Goal: Task Accomplishment & Management: Use online tool/utility

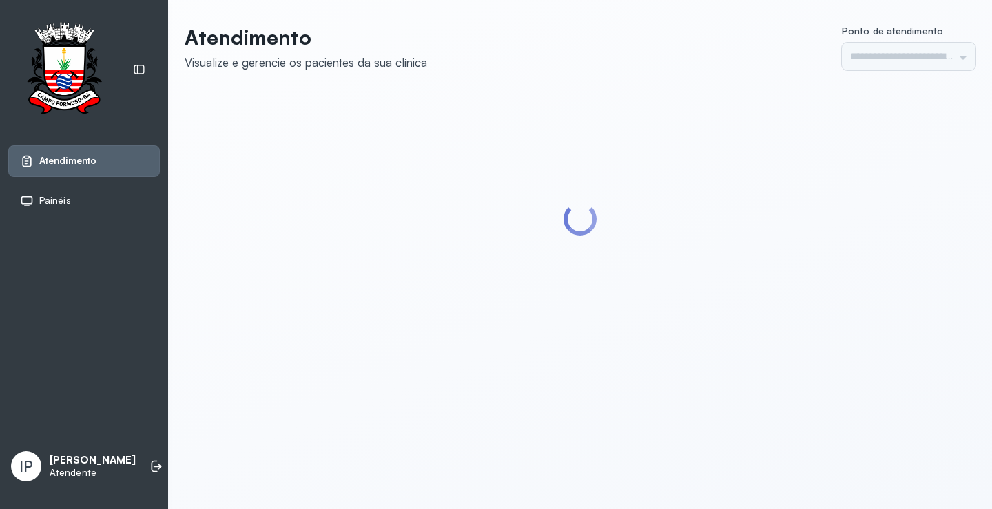
type input "*********"
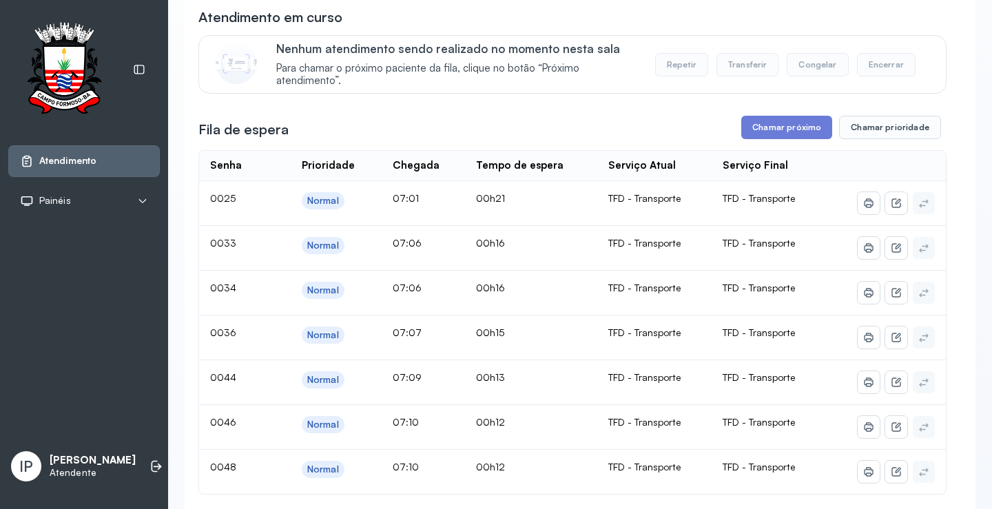
scroll to position [69, 0]
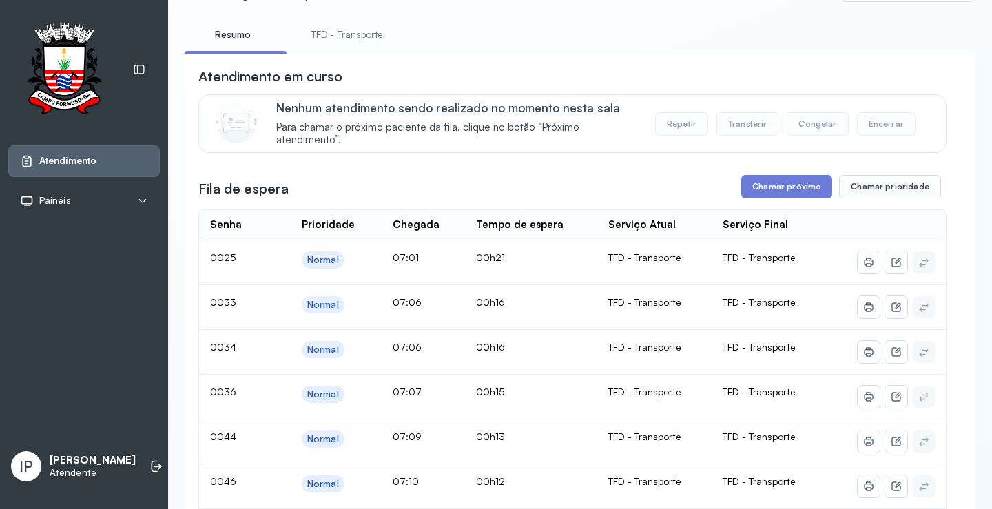
click at [342, 36] on link "TFD - Transporte" at bounding box center [347, 34] width 99 height 23
click at [775, 185] on button "Chamar próximo" at bounding box center [786, 186] width 91 height 23
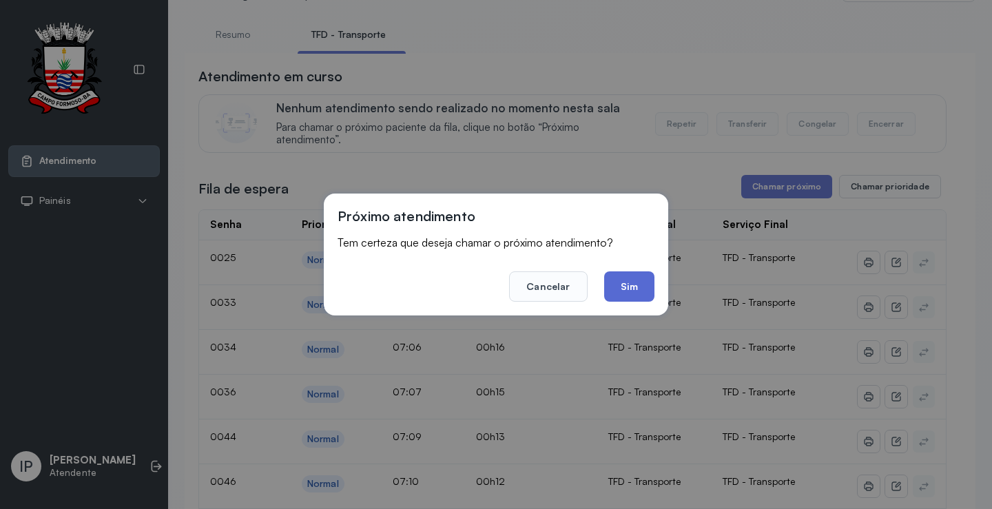
click at [644, 276] on button "Sim" at bounding box center [629, 286] width 50 height 30
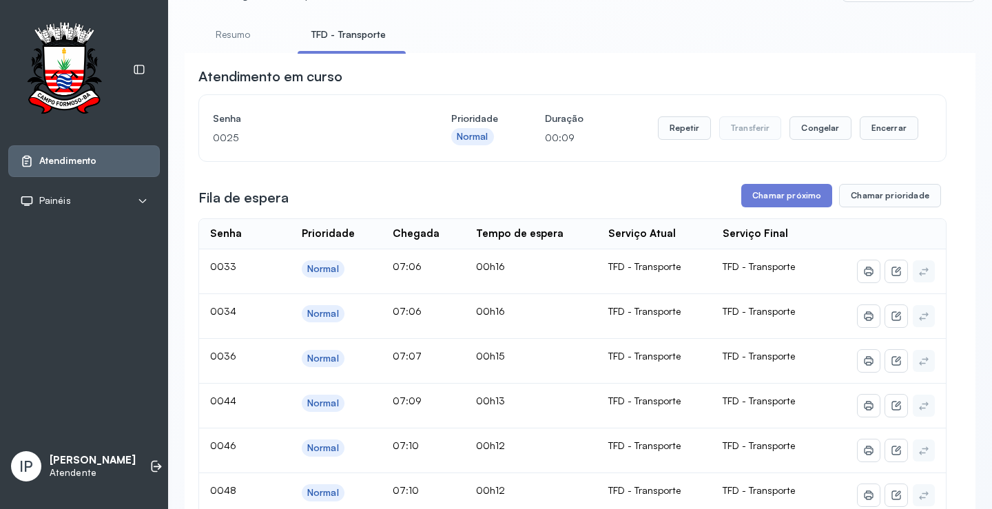
scroll to position [0, 0]
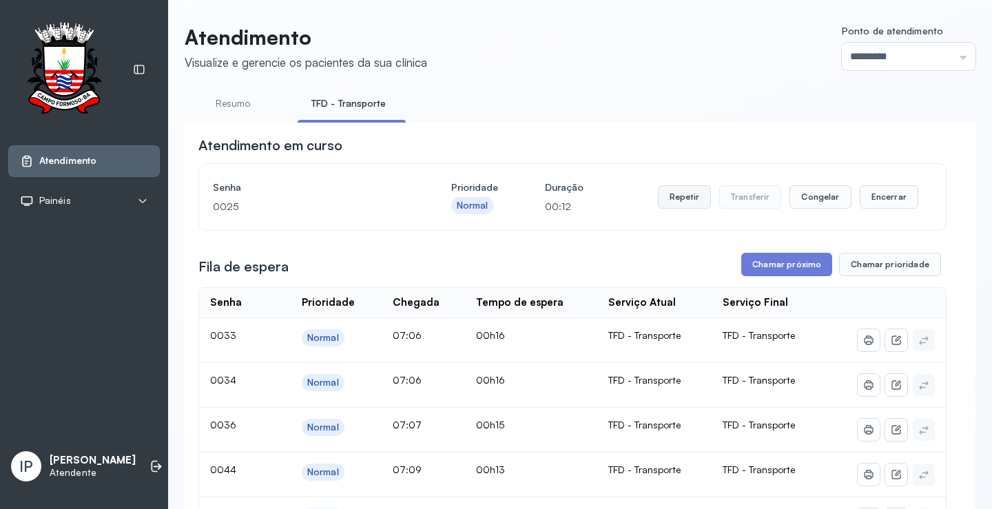
click at [665, 196] on button "Repetir" at bounding box center [684, 196] width 53 height 23
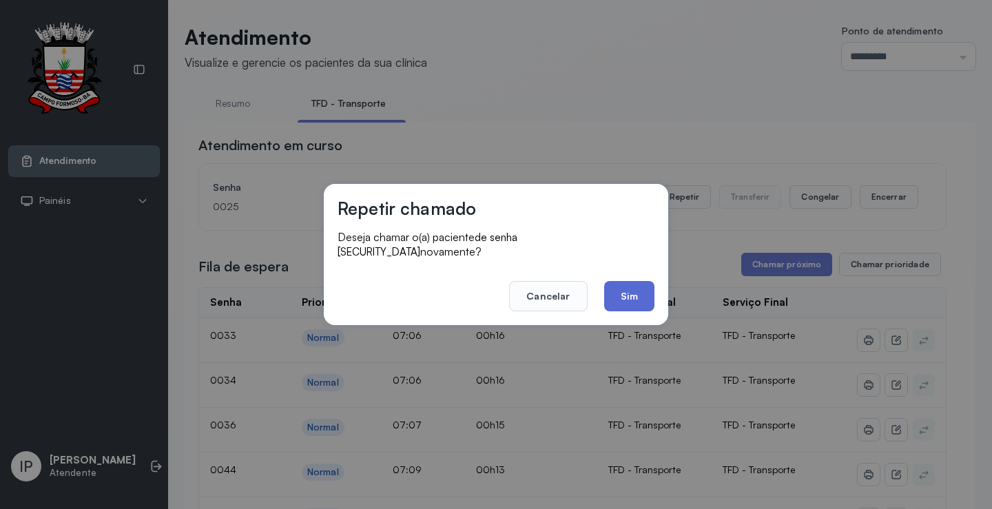
click at [620, 282] on button "Sim" at bounding box center [629, 296] width 50 height 30
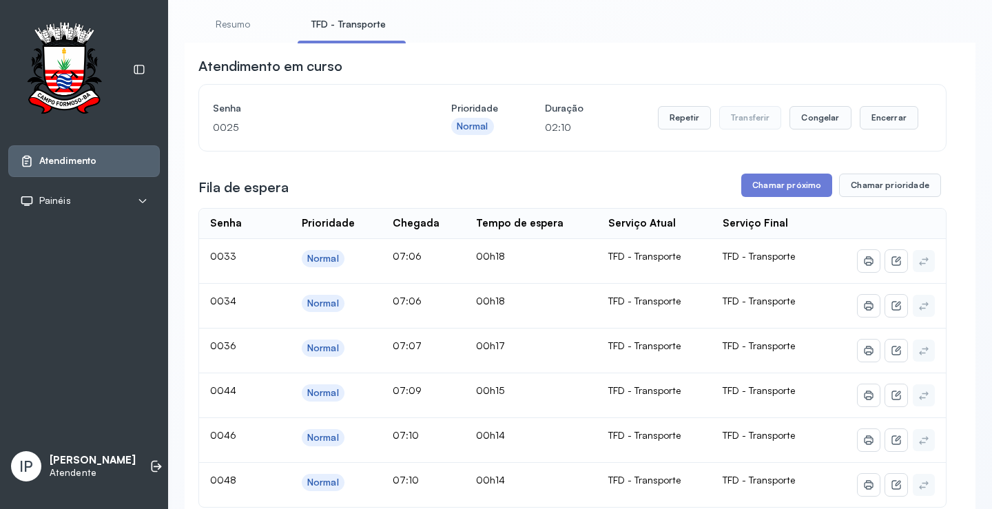
scroll to position [207, 0]
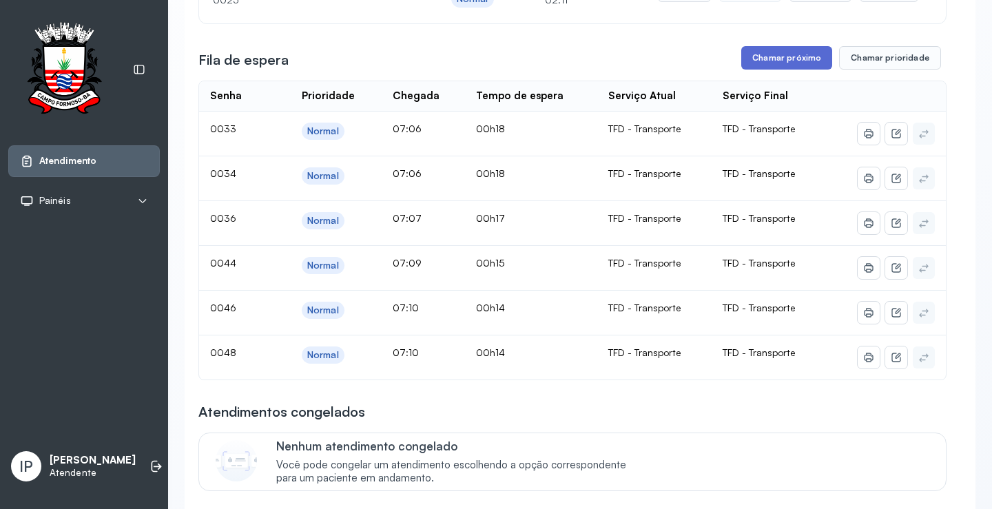
click at [780, 62] on button "Chamar próximo" at bounding box center [786, 57] width 91 height 23
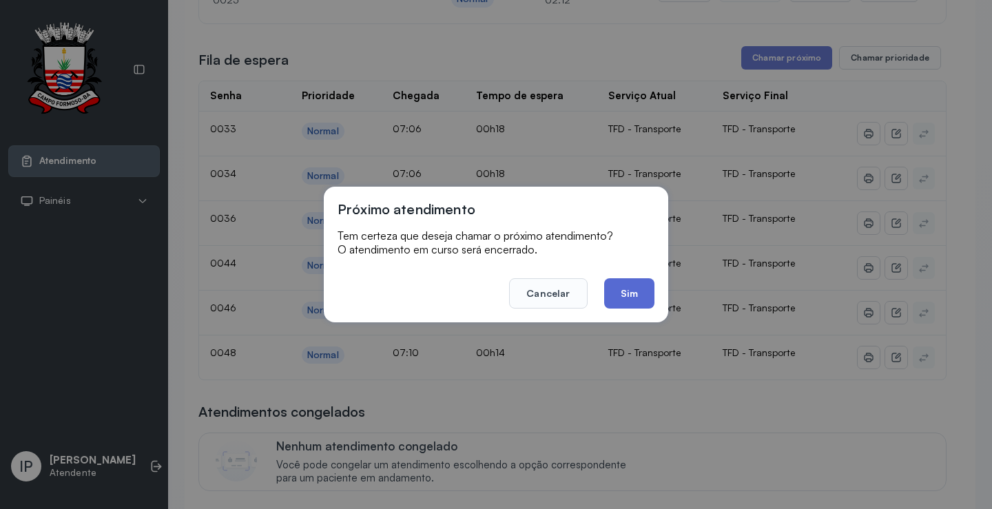
click at [616, 295] on button "Sim" at bounding box center [629, 293] width 50 height 30
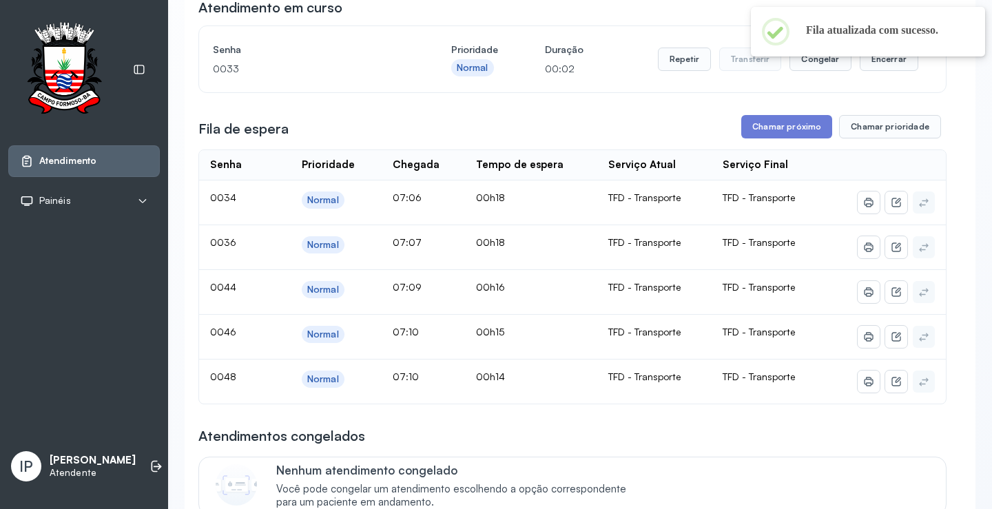
scroll to position [0, 0]
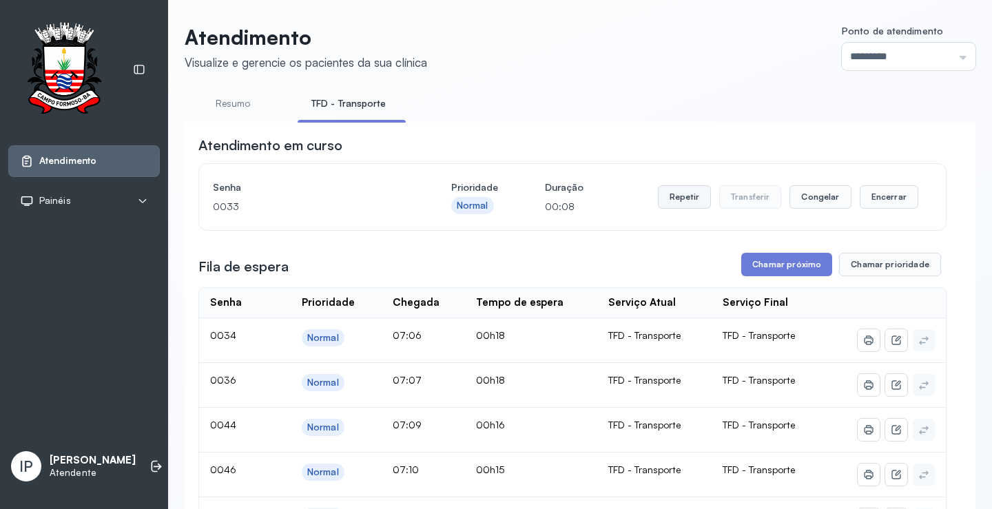
click at [687, 195] on button "Repetir" at bounding box center [684, 196] width 53 height 23
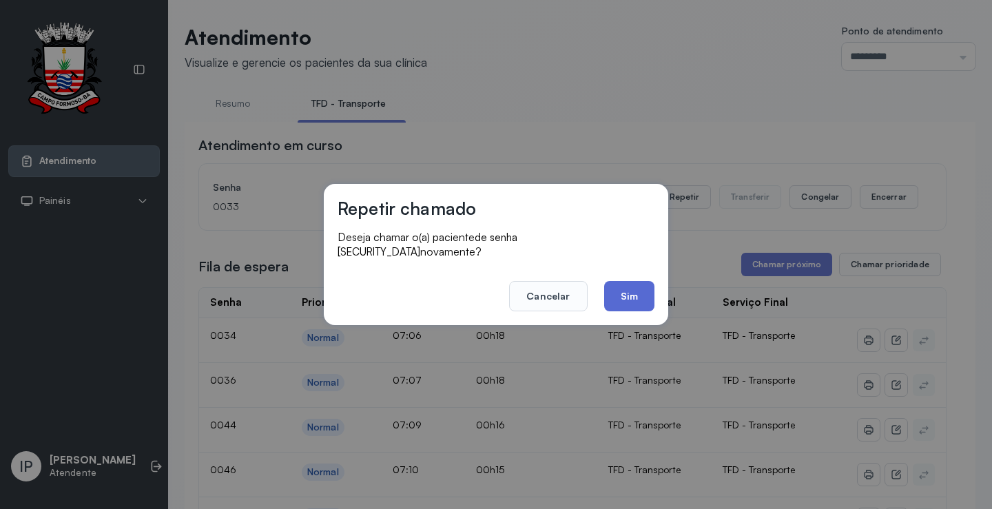
click at [638, 289] on button "Sim" at bounding box center [629, 296] width 50 height 30
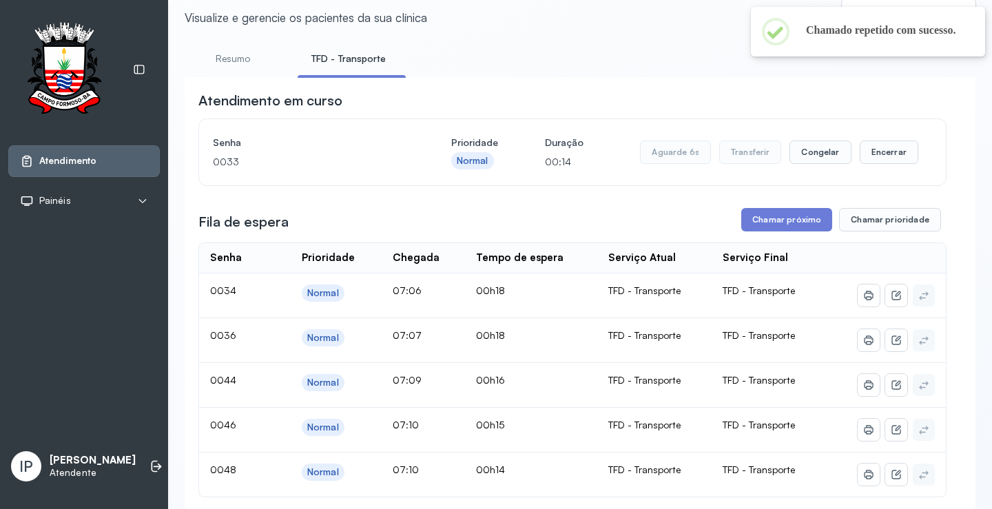
scroll to position [138, 0]
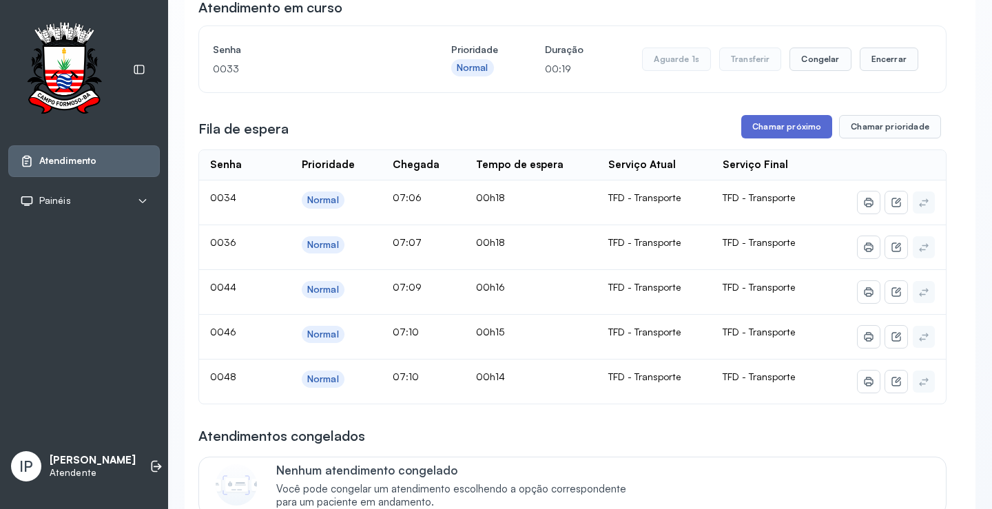
click at [789, 130] on button "Chamar próximo" at bounding box center [786, 126] width 91 height 23
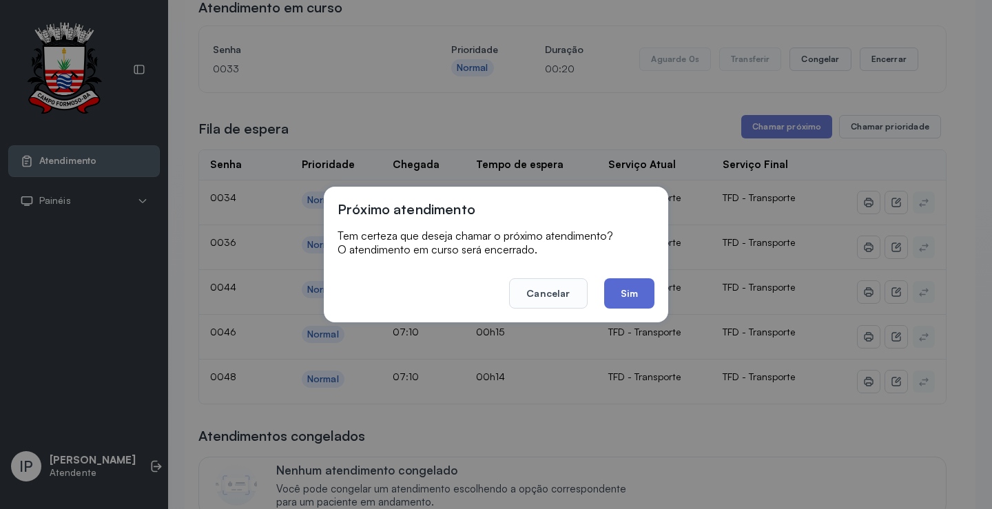
click at [620, 293] on button "Sim" at bounding box center [629, 293] width 50 height 30
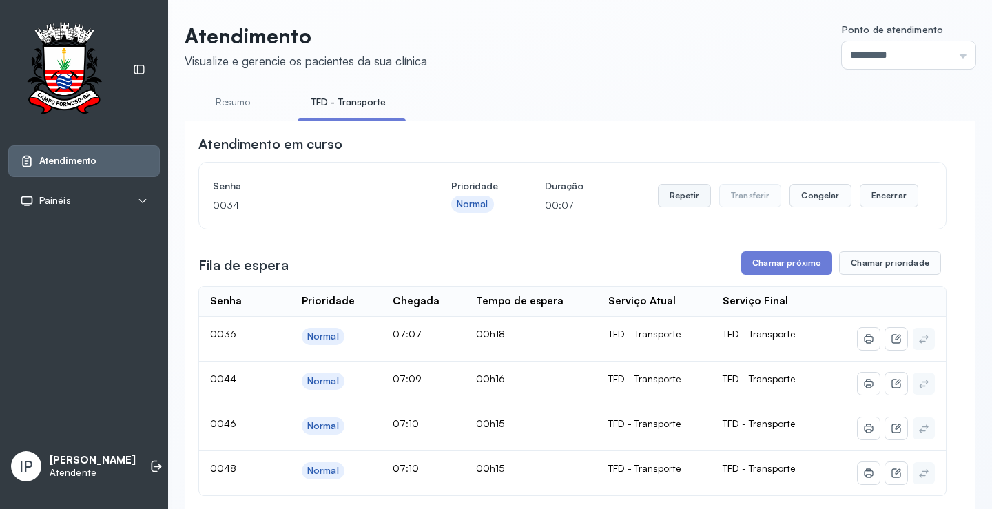
scroll to position [0, 0]
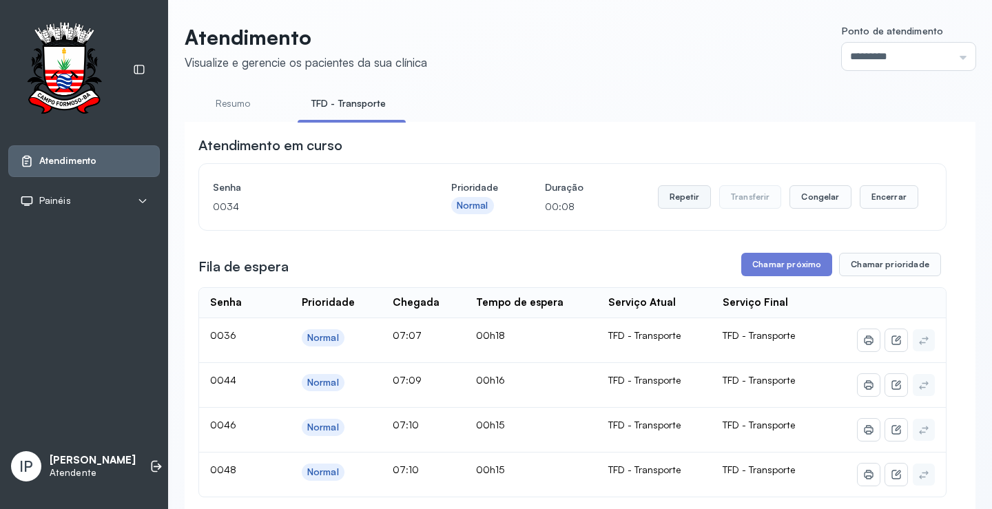
click at [681, 194] on button "Repetir" at bounding box center [684, 196] width 53 height 23
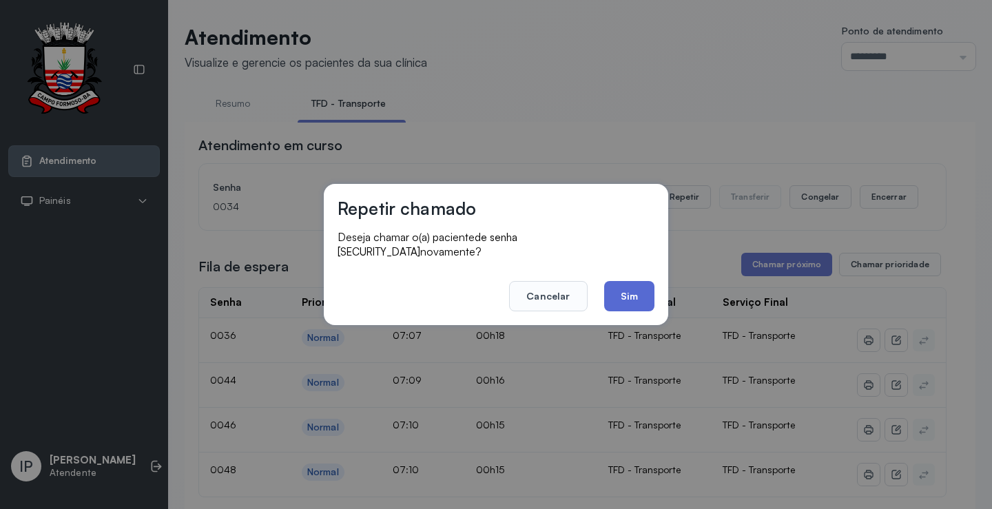
click at [630, 281] on button "Sim" at bounding box center [629, 296] width 50 height 30
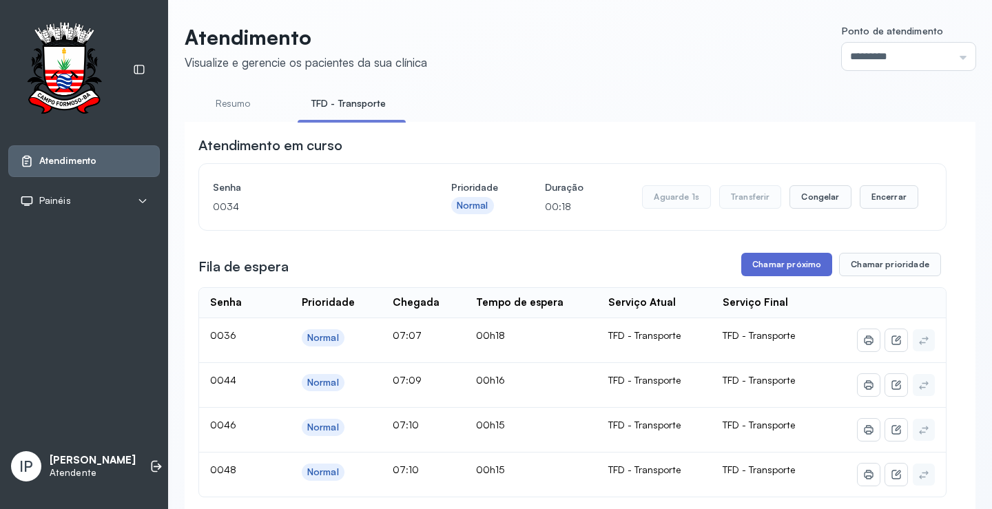
click at [762, 261] on button "Chamar próximo" at bounding box center [786, 264] width 91 height 23
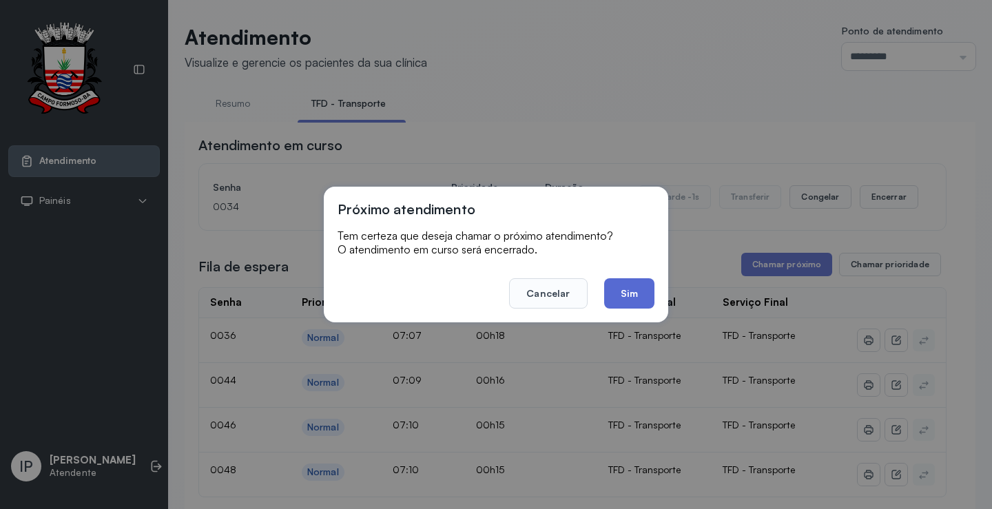
click at [640, 286] on button "Sim" at bounding box center [629, 293] width 50 height 30
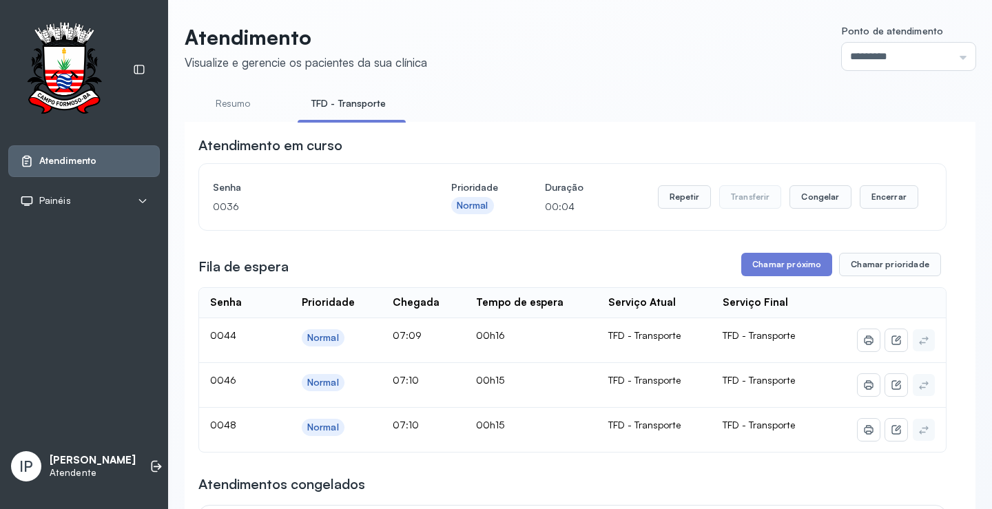
scroll to position [69, 0]
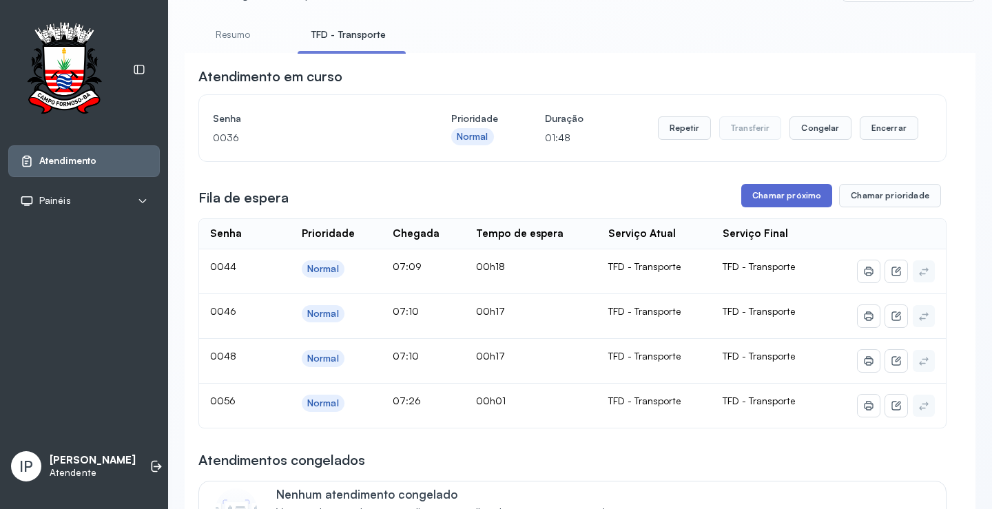
click at [767, 194] on button "Chamar próximo" at bounding box center [786, 195] width 91 height 23
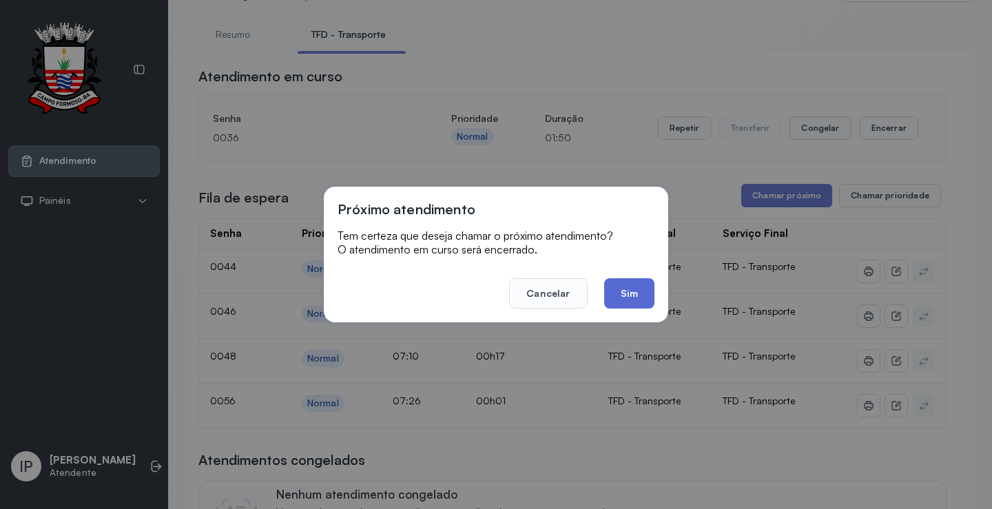
click at [634, 303] on button "Sim" at bounding box center [629, 293] width 50 height 30
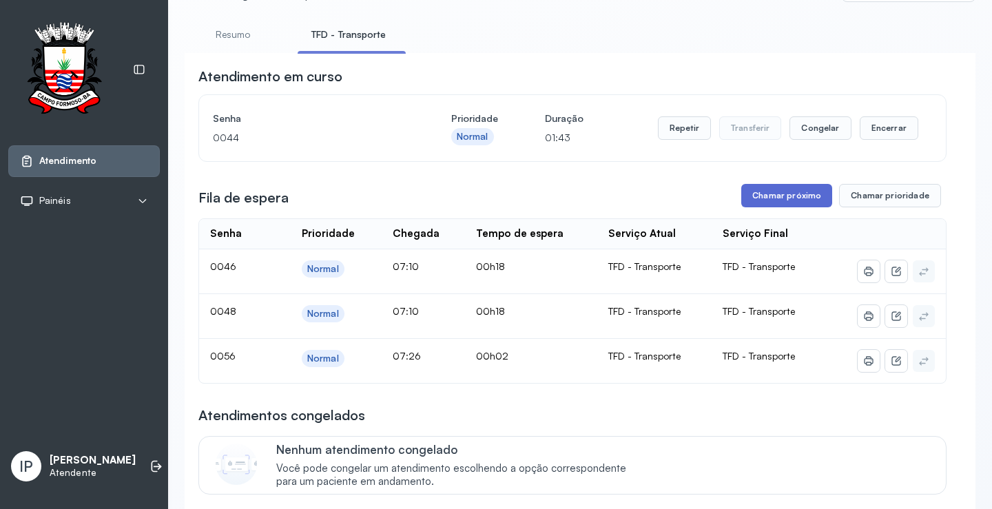
click at [761, 200] on button "Chamar próximo" at bounding box center [786, 195] width 91 height 23
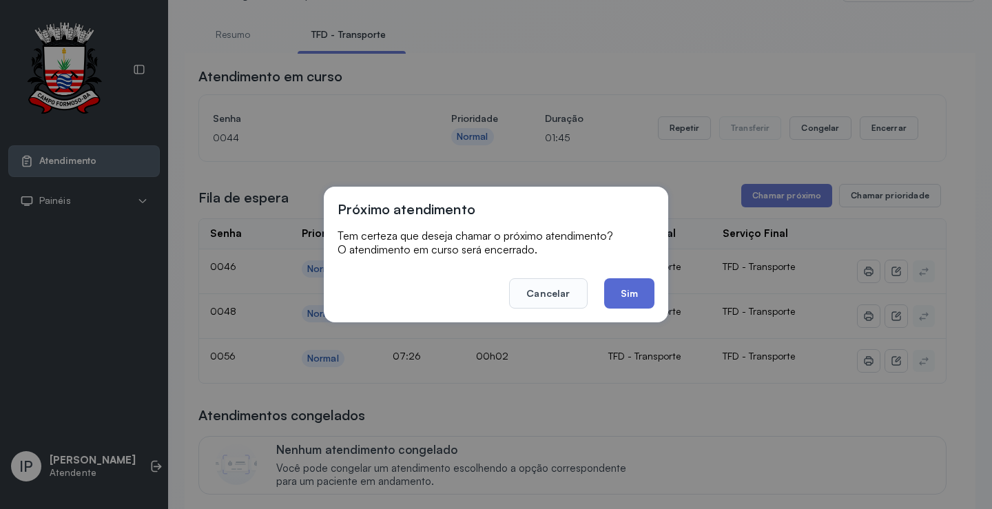
click at [613, 301] on button "Sim" at bounding box center [629, 293] width 50 height 30
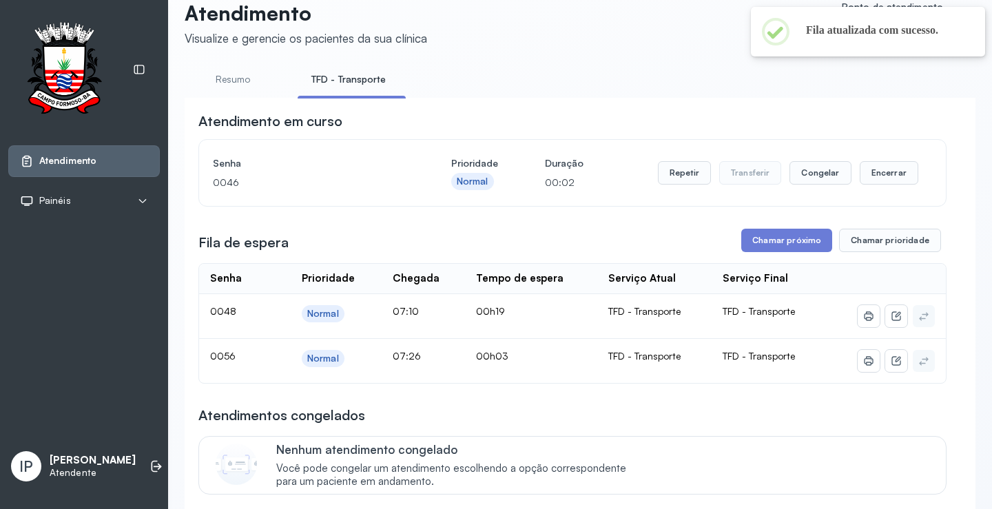
scroll to position [0, 0]
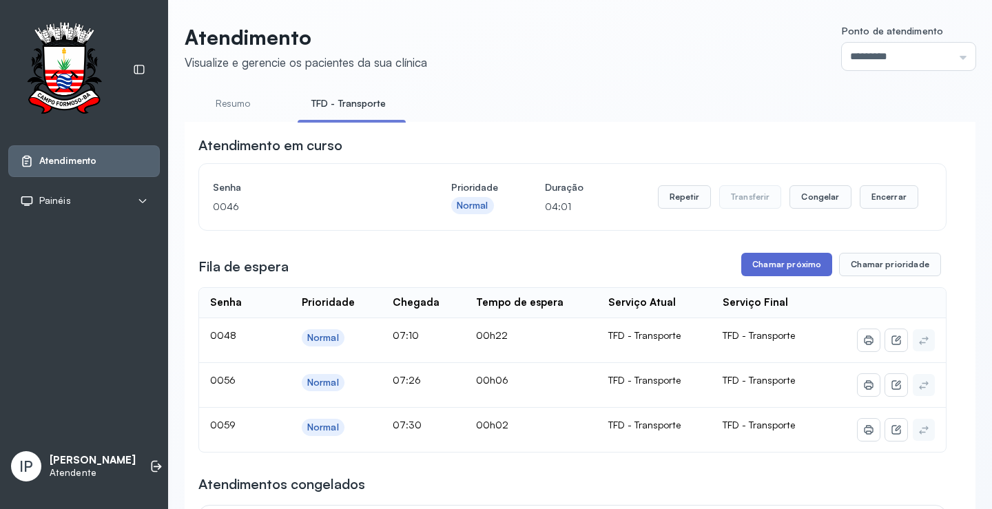
click at [769, 260] on button "Chamar próximo" at bounding box center [786, 264] width 91 height 23
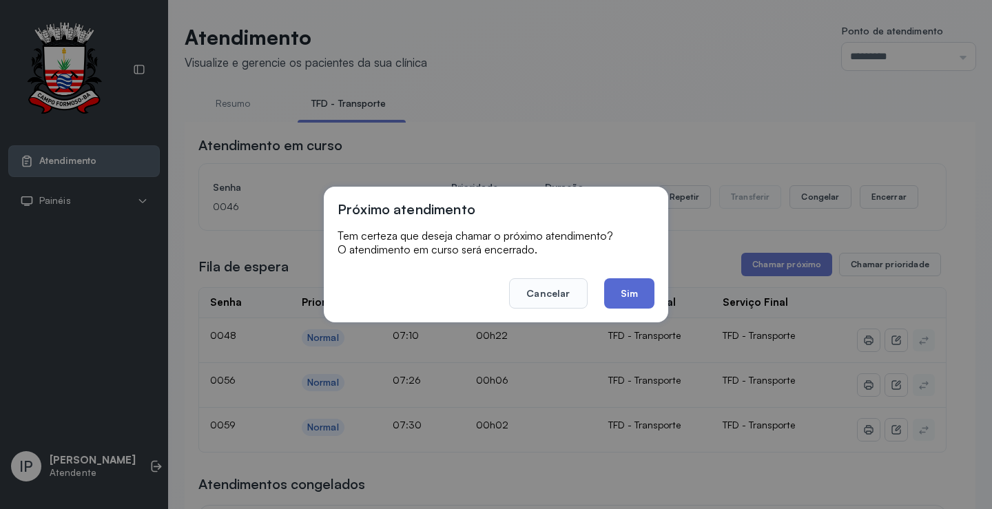
click at [620, 284] on button "Sim" at bounding box center [629, 293] width 50 height 30
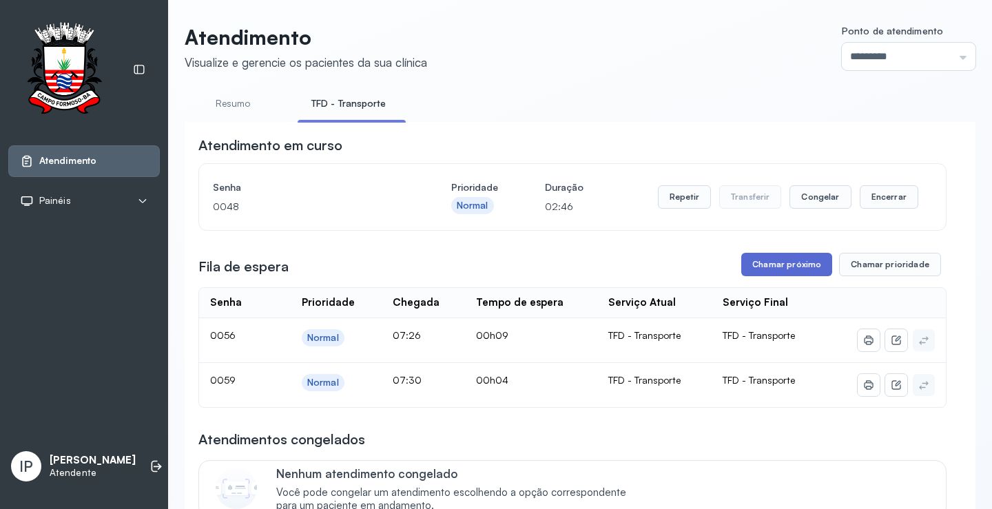
click at [767, 267] on button "Chamar próximo" at bounding box center [786, 264] width 91 height 23
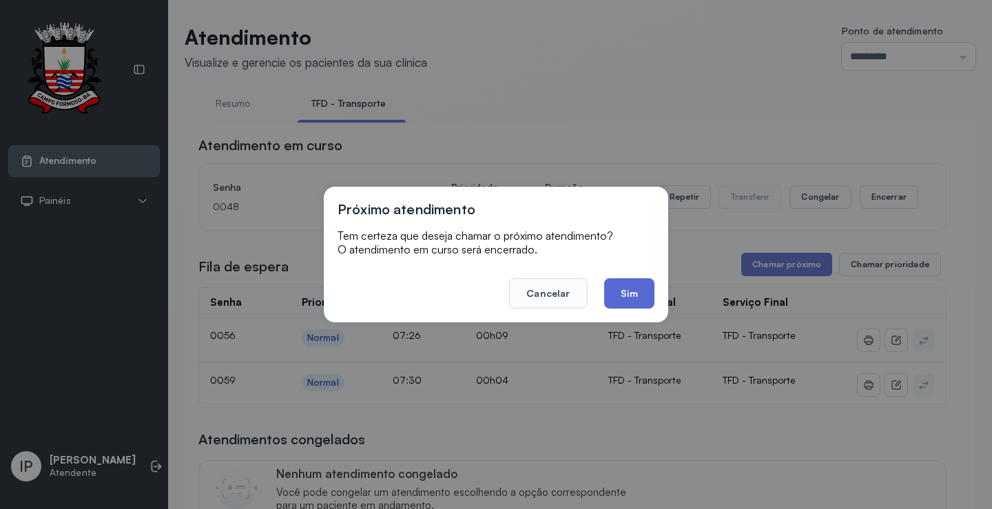
click at [630, 300] on button "Sim" at bounding box center [629, 293] width 50 height 30
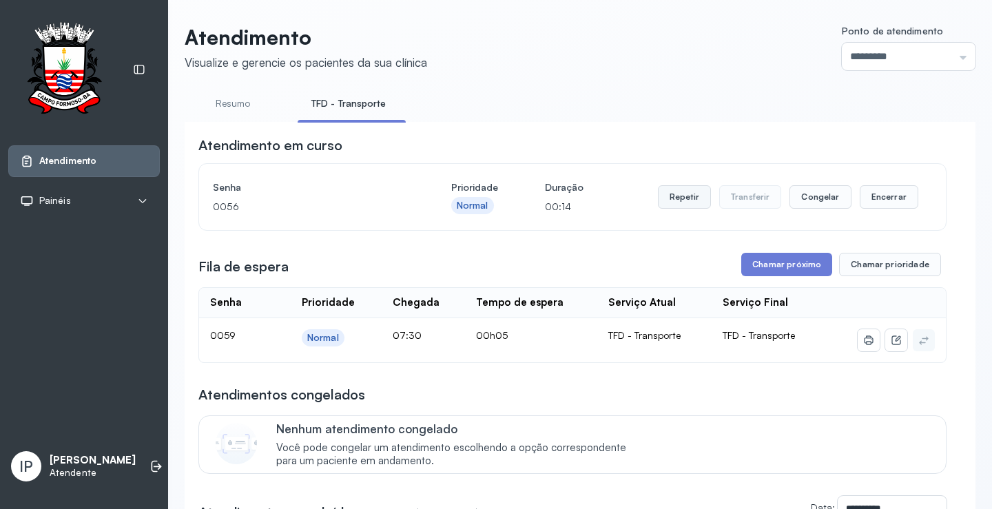
click at [659, 196] on button "Repetir" at bounding box center [684, 196] width 53 height 23
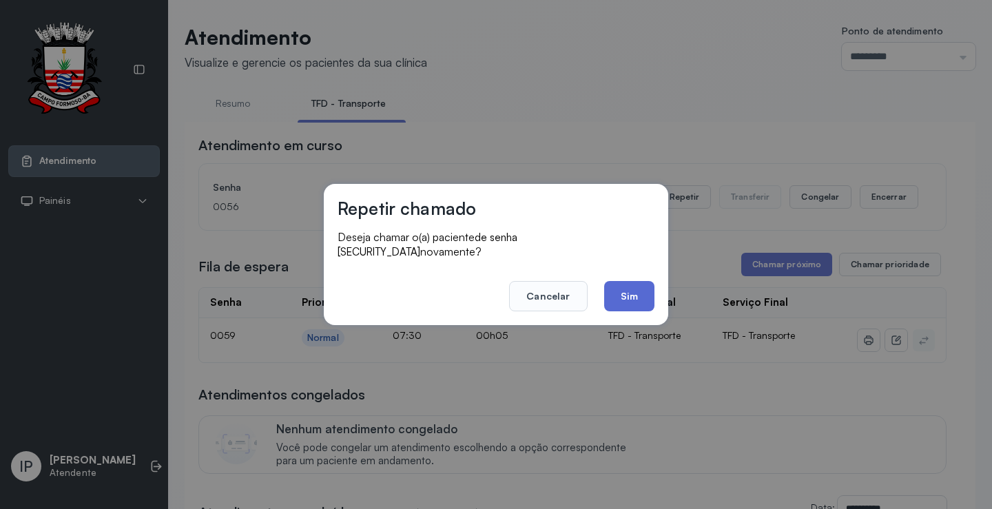
click at [623, 291] on button "Sim" at bounding box center [629, 296] width 50 height 30
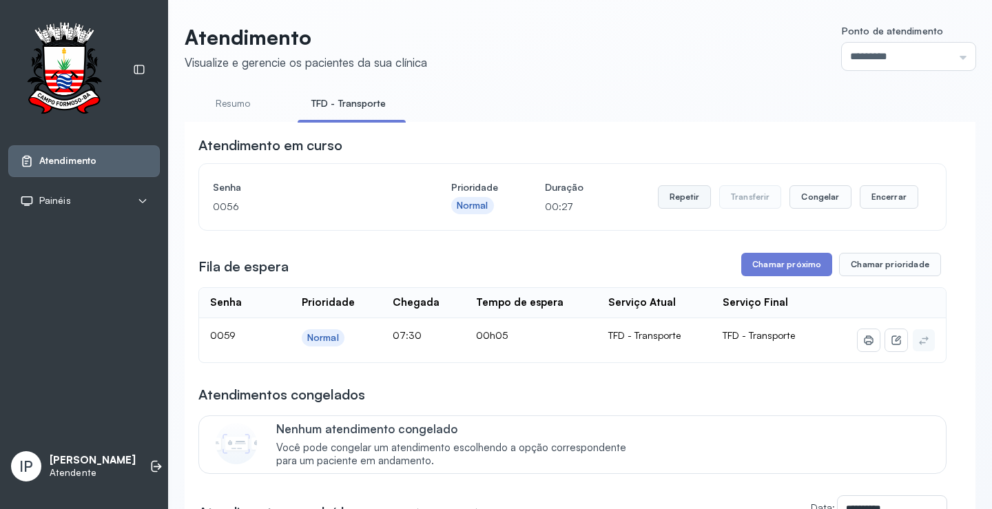
click at [671, 202] on button "Repetir" at bounding box center [684, 196] width 53 height 23
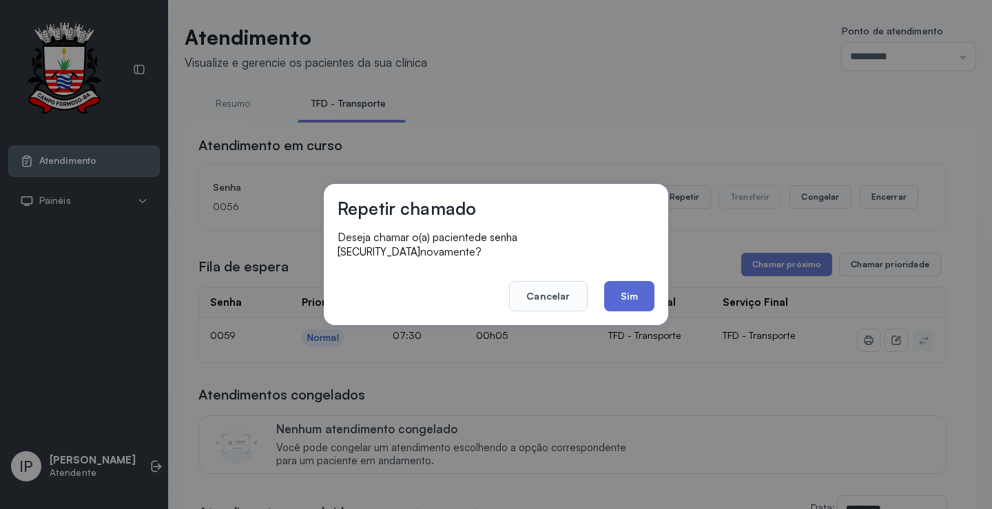
click at [629, 288] on button "Sim" at bounding box center [629, 296] width 50 height 30
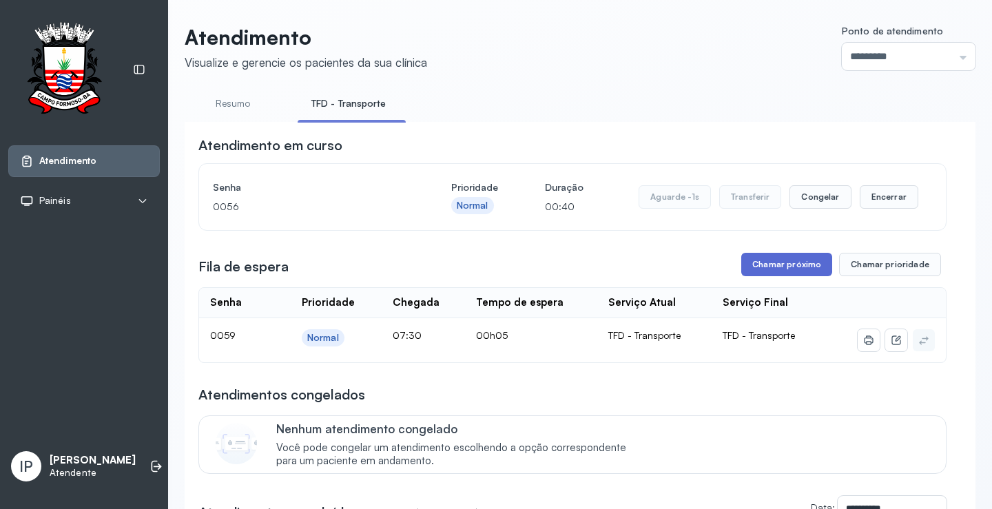
click at [751, 267] on button "Chamar próximo" at bounding box center [786, 264] width 91 height 23
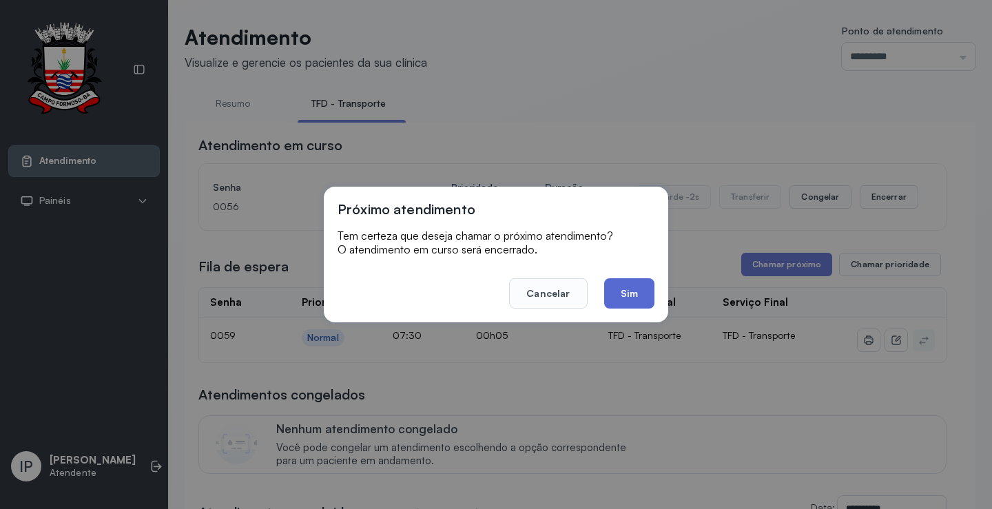
click at [634, 285] on button "Sim" at bounding box center [629, 293] width 50 height 30
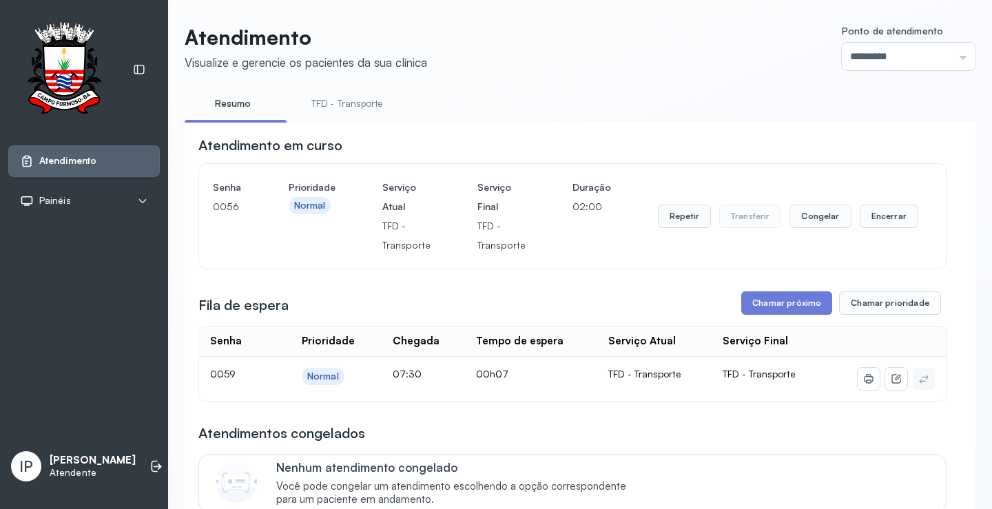
click at [362, 95] on link "TFD - Transporte" at bounding box center [347, 103] width 99 height 23
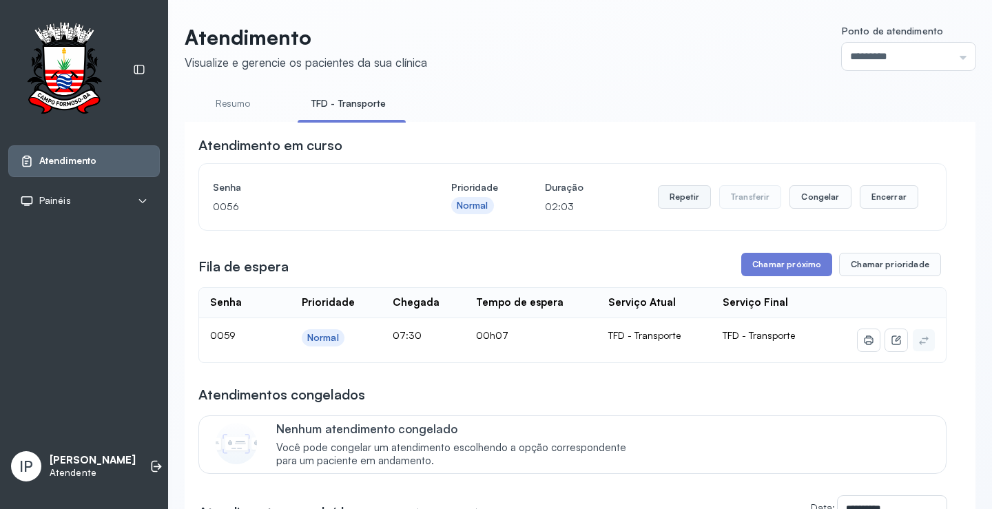
click at [689, 201] on button "Repetir" at bounding box center [684, 196] width 53 height 23
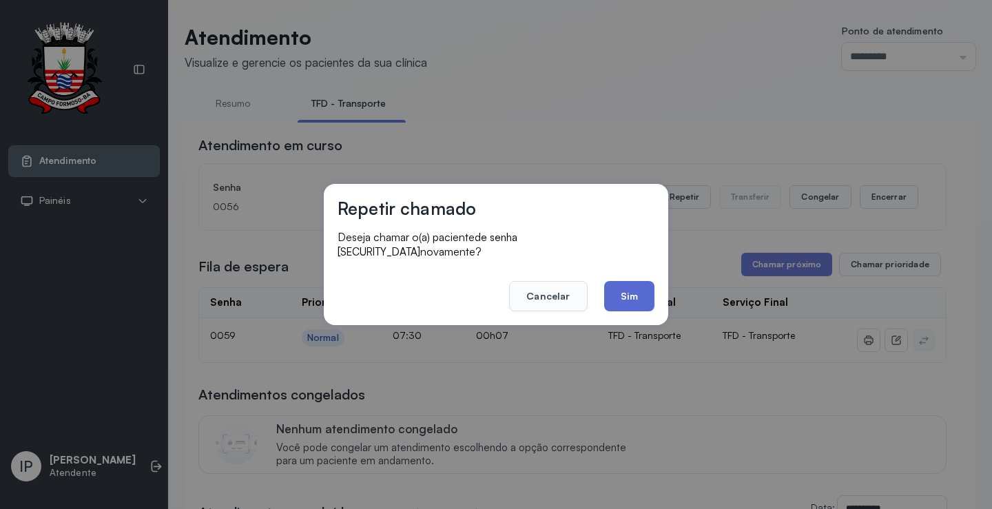
click at [628, 284] on button "Sim" at bounding box center [629, 296] width 50 height 30
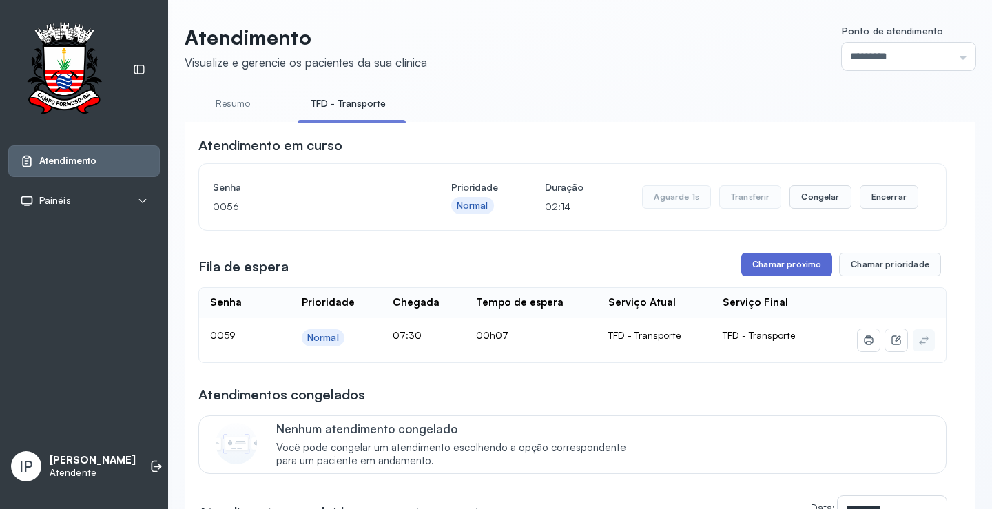
click at [757, 268] on button "Chamar próximo" at bounding box center [786, 264] width 91 height 23
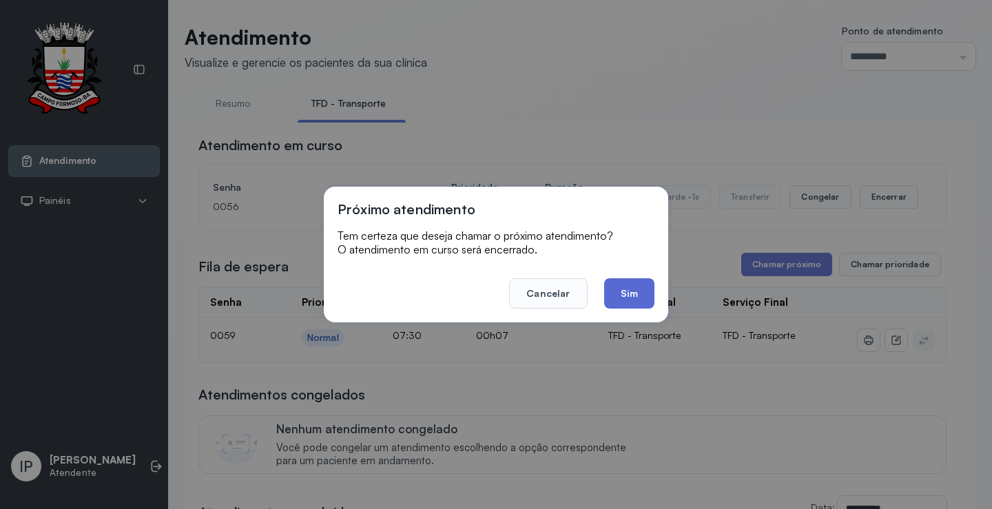
click at [636, 300] on button "Sim" at bounding box center [629, 293] width 50 height 30
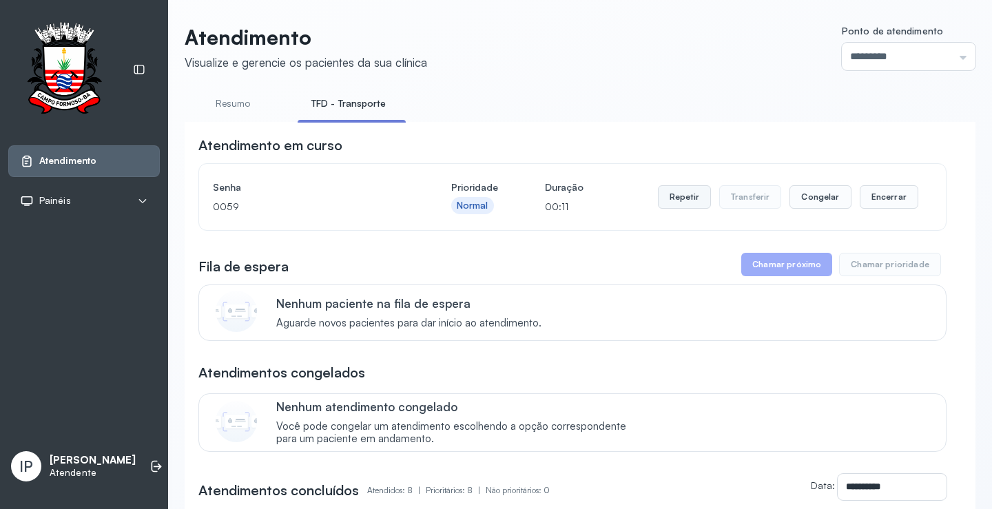
click at [671, 197] on button "Repetir" at bounding box center [684, 196] width 53 height 23
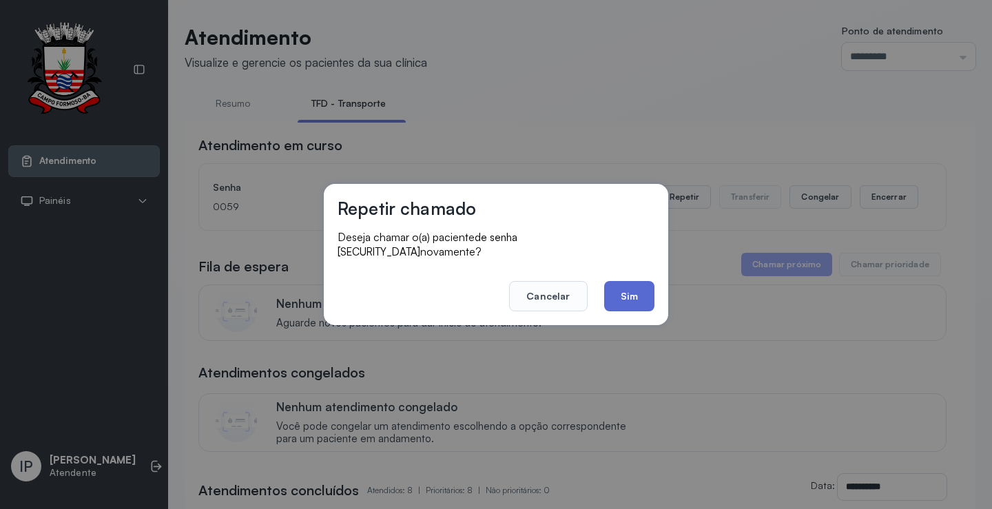
click at [625, 291] on button "Sim" at bounding box center [629, 296] width 50 height 30
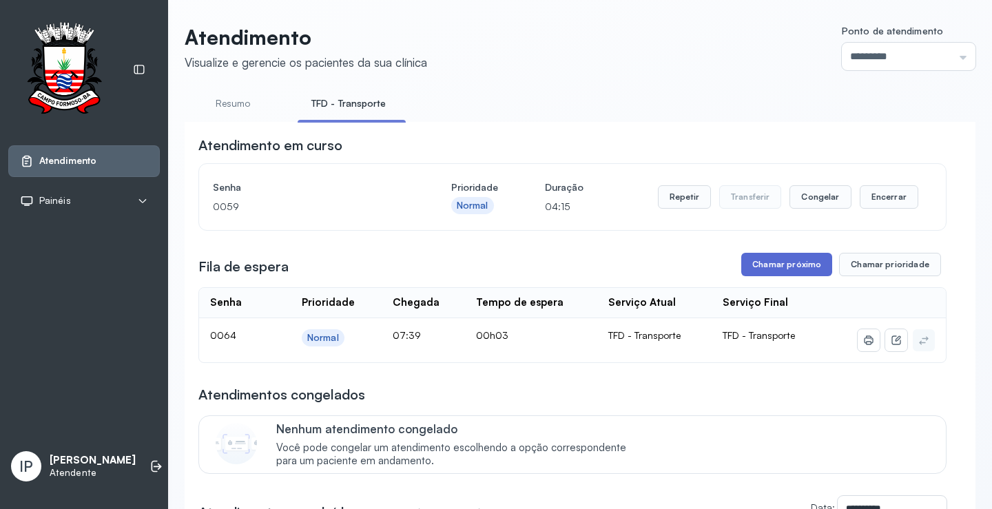
click at [762, 267] on button "Chamar próximo" at bounding box center [786, 264] width 91 height 23
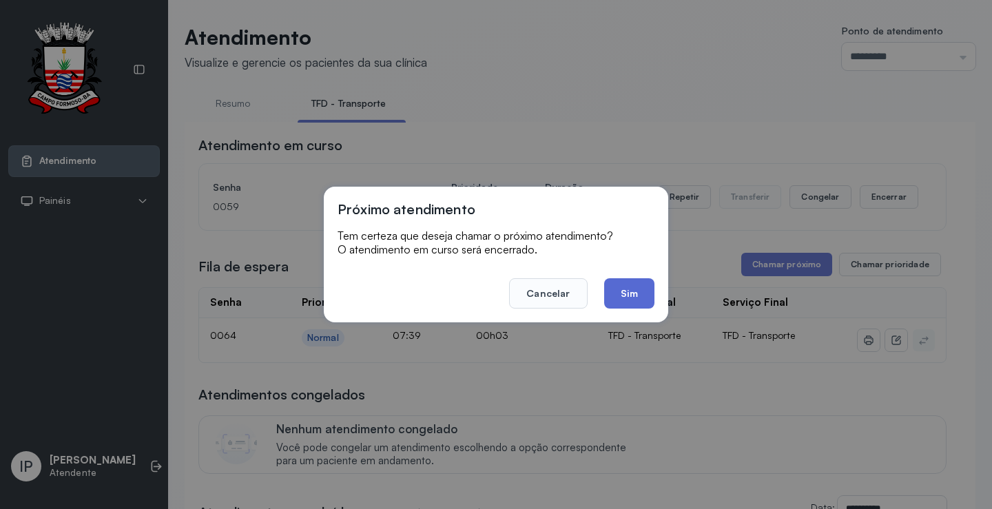
click at [637, 291] on button "Sim" at bounding box center [629, 293] width 50 height 30
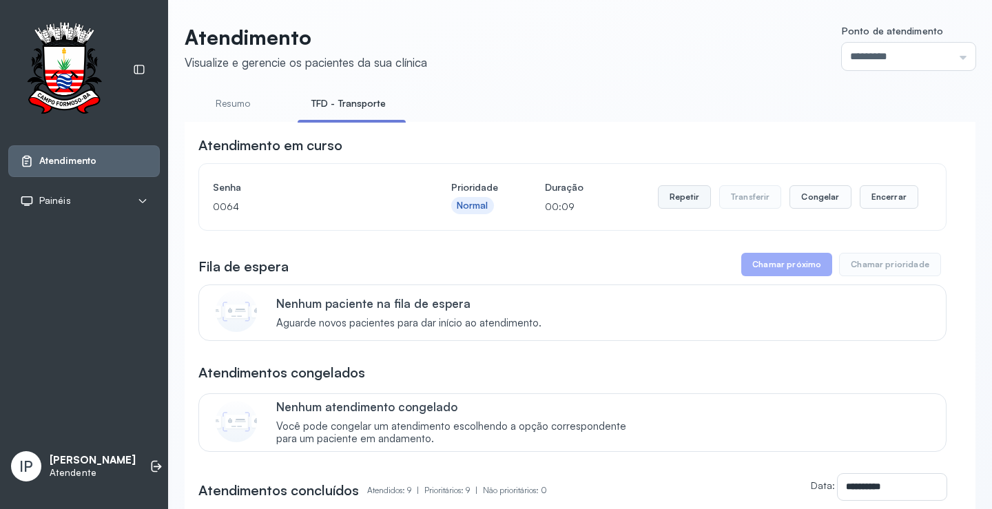
click at [687, 196] on button "Repetir" at bounding box center [684, 196] width 53 height 23
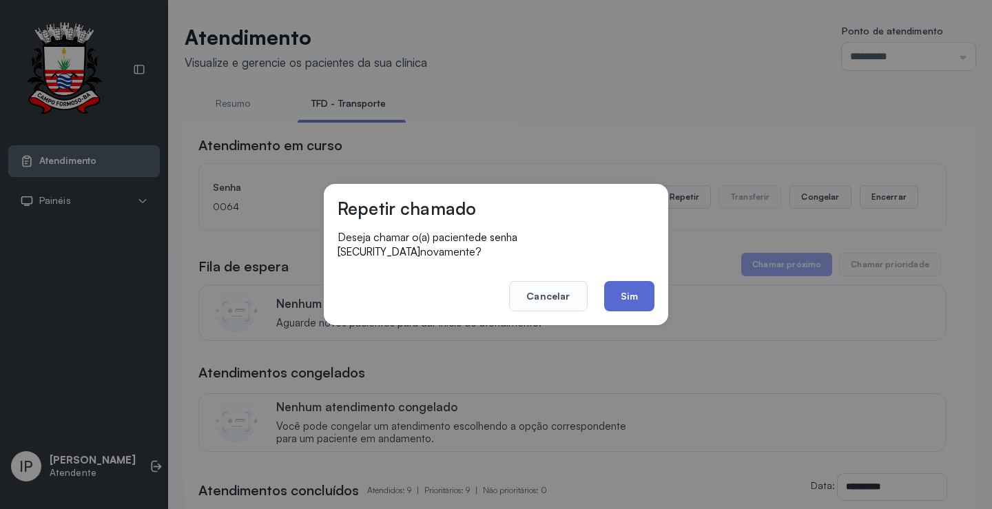
click at [610, 284] on button "Sim" at bounding box center [629, 296] width 50 height 30
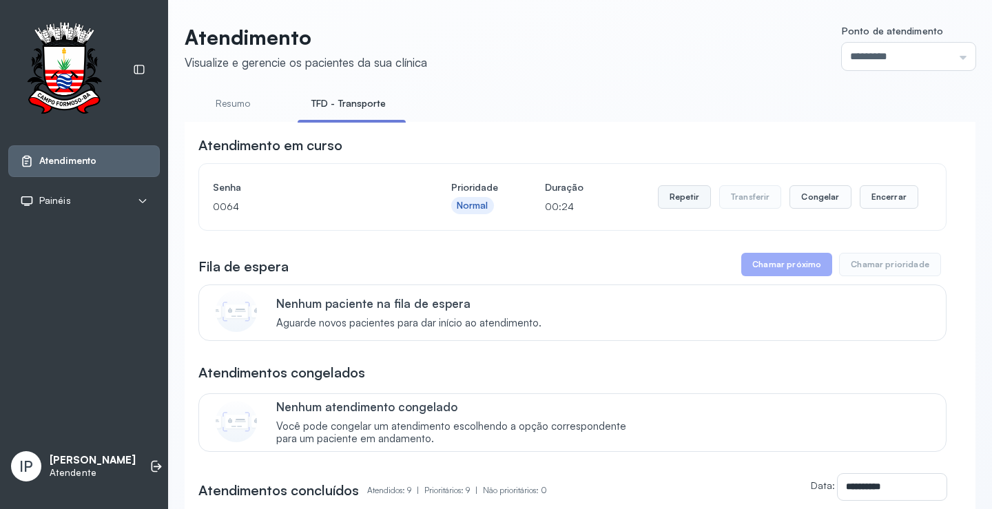
click at [696, 194] on button "Repetir" at bounding box center [684, 196] width 53 height 23
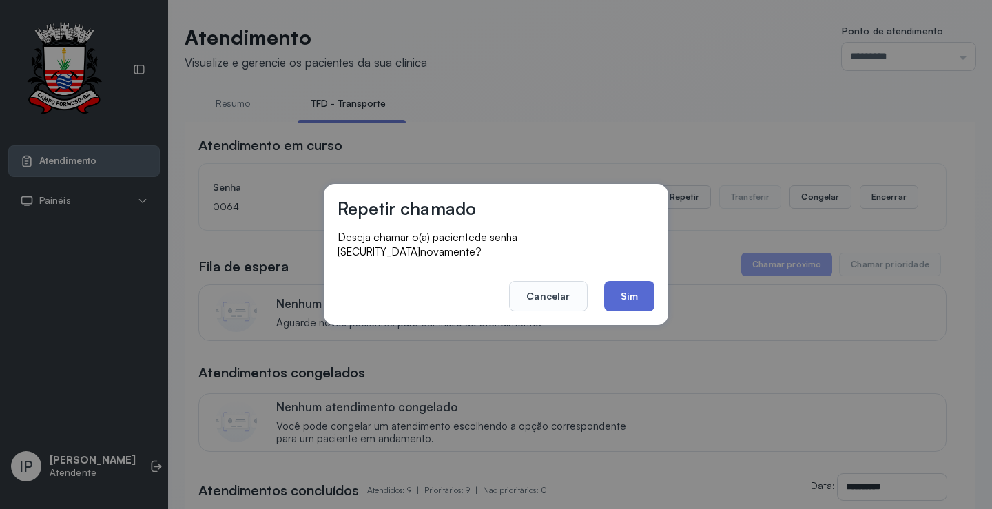
click at [612, 293] on button "Sim" at bounding box center [629, 296] width 50 height 30
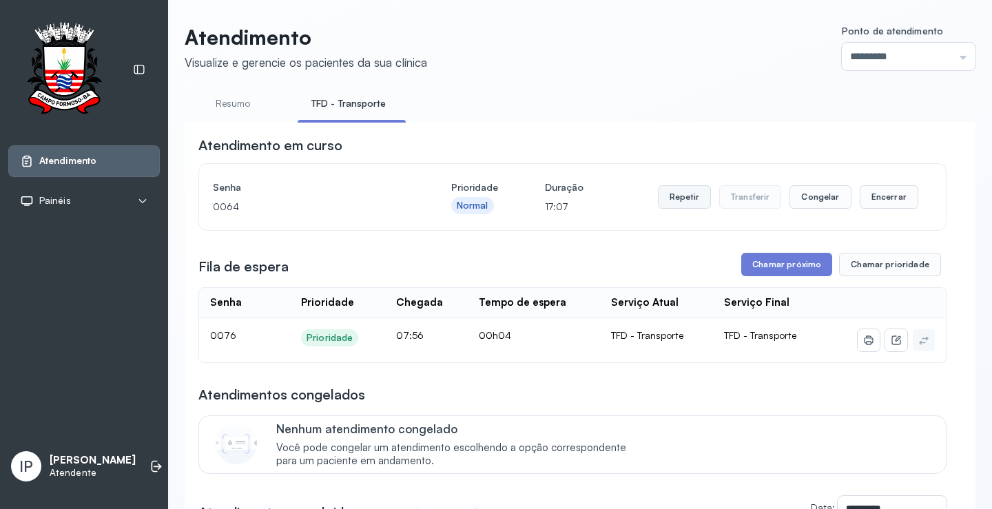
click at [685, 200] on button "Repetir" at bounding box center [684, 196] width 53 height 23
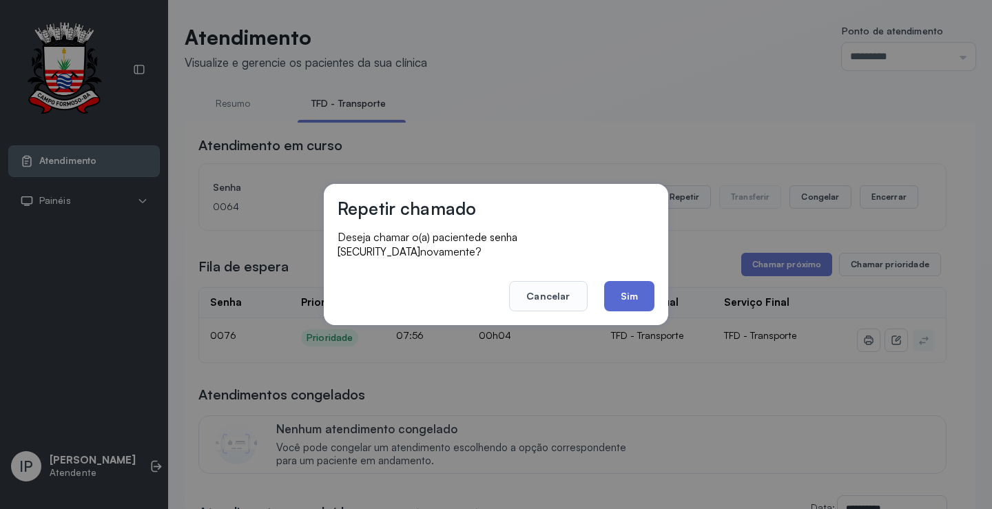
click at [625, 290] on button "Sim" at bounding box center [629, 296] width 50 height 30
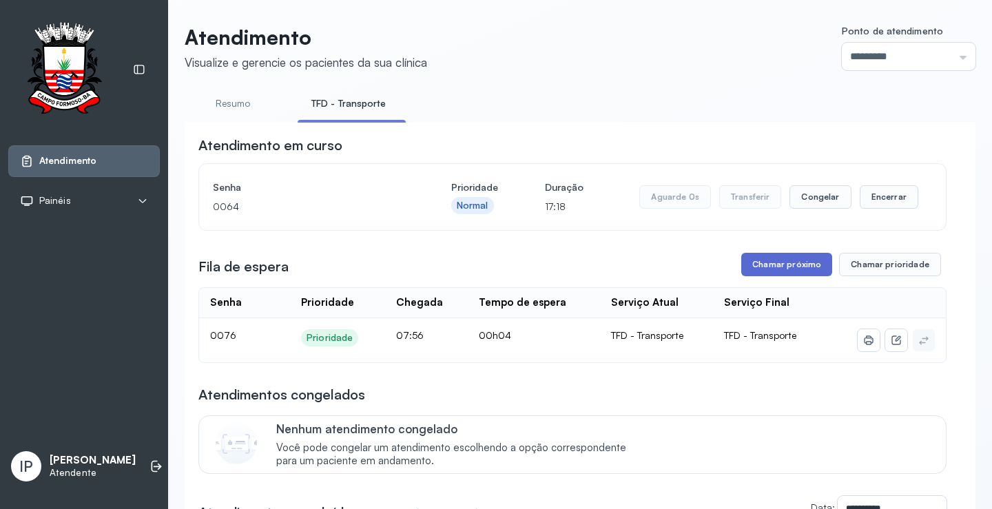
click at [743, 263] on button "Chamar próximo" at bounding box center [786, 264] width 91 height 23
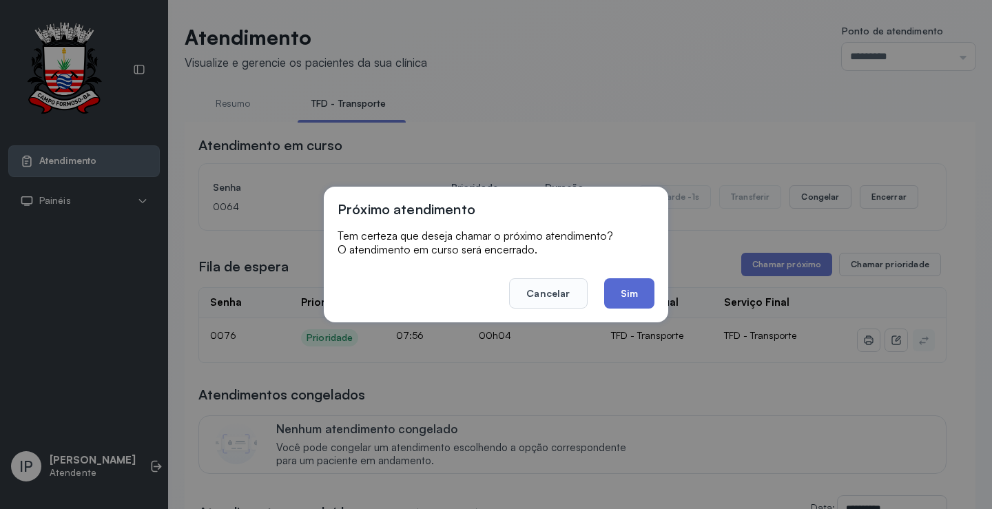
click at [625, 296] on button "Sim" at bounding box center [629, 293] width 50 height 30
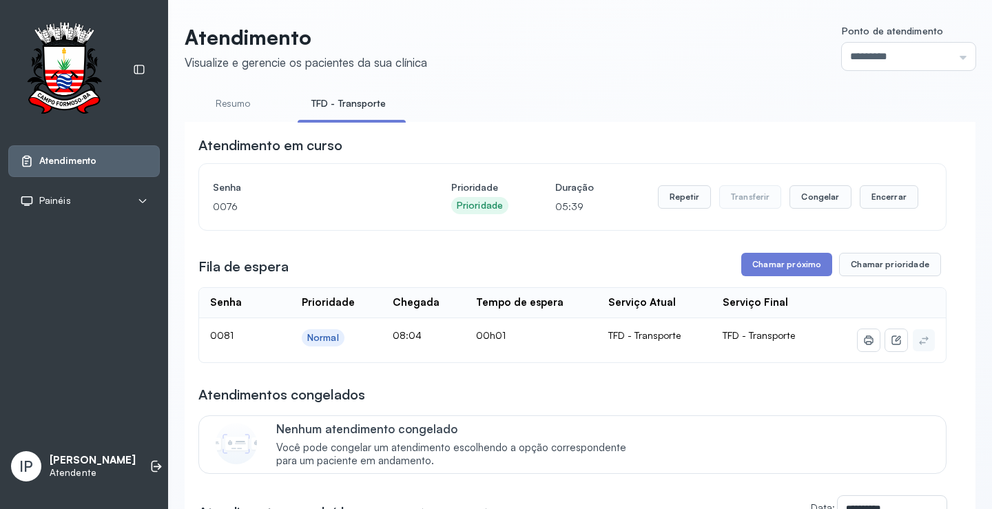
click at [621, 48] on header "Atendimento Visualize e gerencie os pacientes da sua clínica Ponto de atendimen…" at bounding box center [580, 47] width 791 height 45
click at [786, 267] on button "Chamar próximo" at bounding box center [786, 264] width 91 height 23
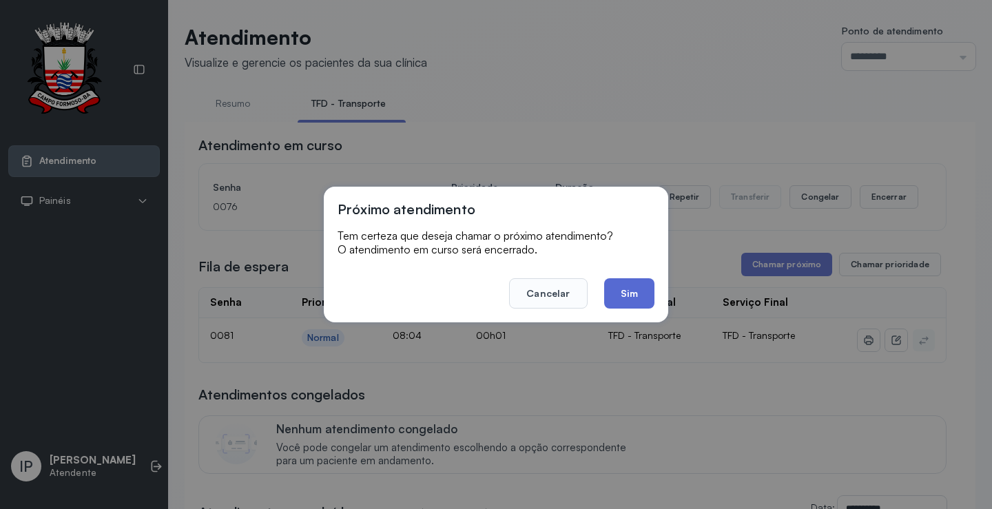
click at [632, 284] on button "Sim" at bounding box center [629, 293] width 50 height 30
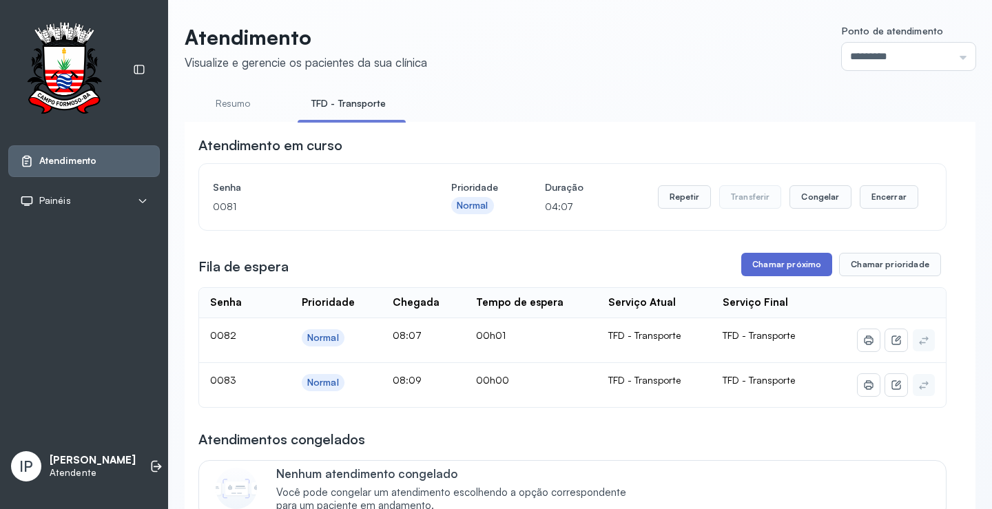
click at [771, 260] on button "Chamar próximo" at bounding box center [786, 264] width 91 height 23
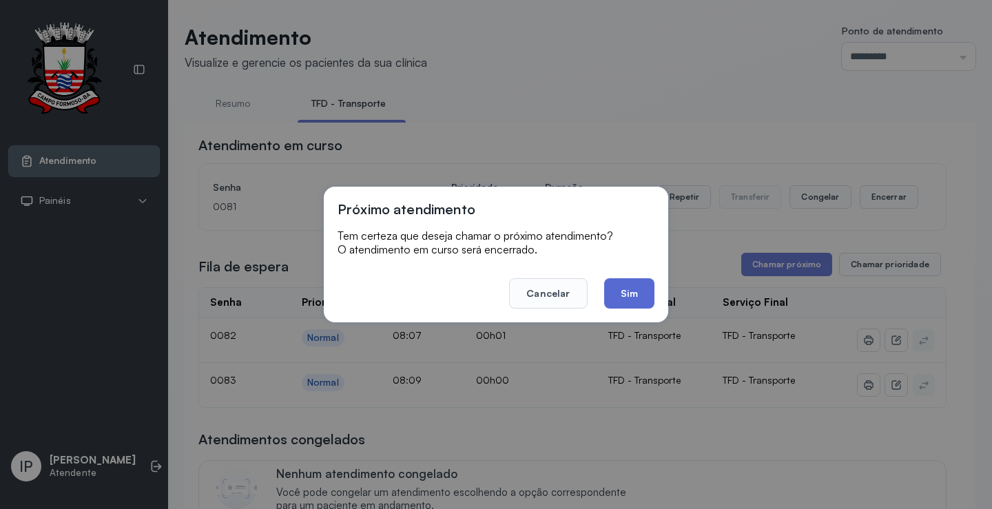
click at [639, 299] on button "Sim" at bounding box center [629, 293] width 50 height 30
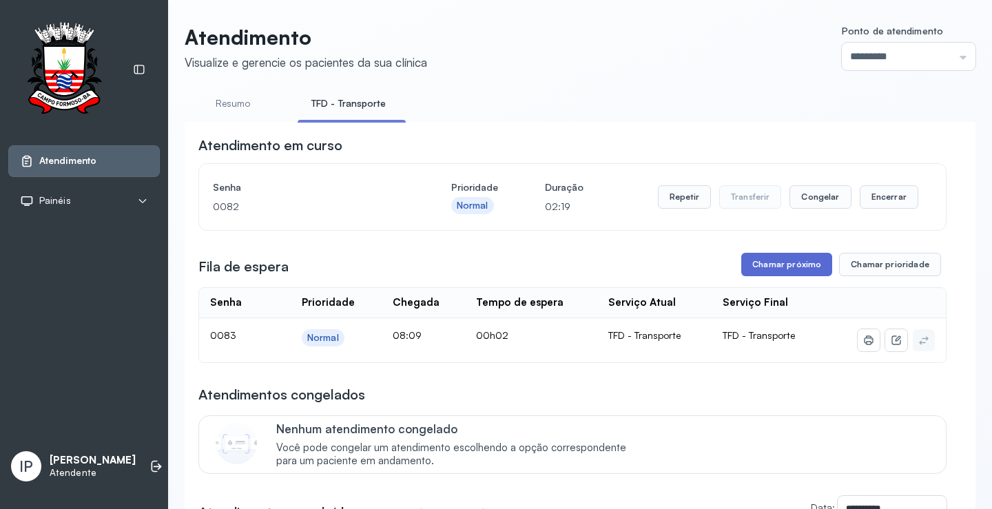
click at [809, 264] on button "Chamar próximo" at bounding box center [786, 264] width 91 height 23
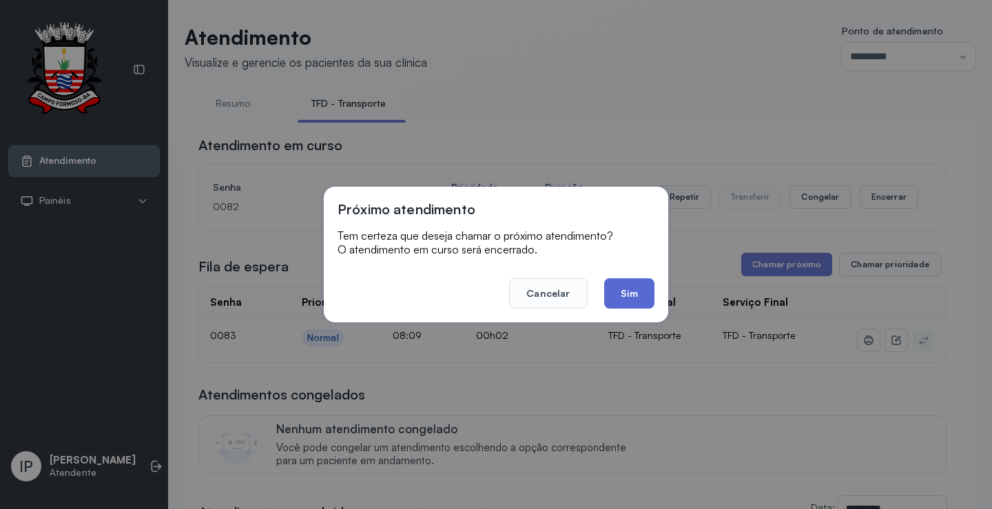
click at [636, 291] on button "Sim" at bounding box center [629, 293] width 50 height 30
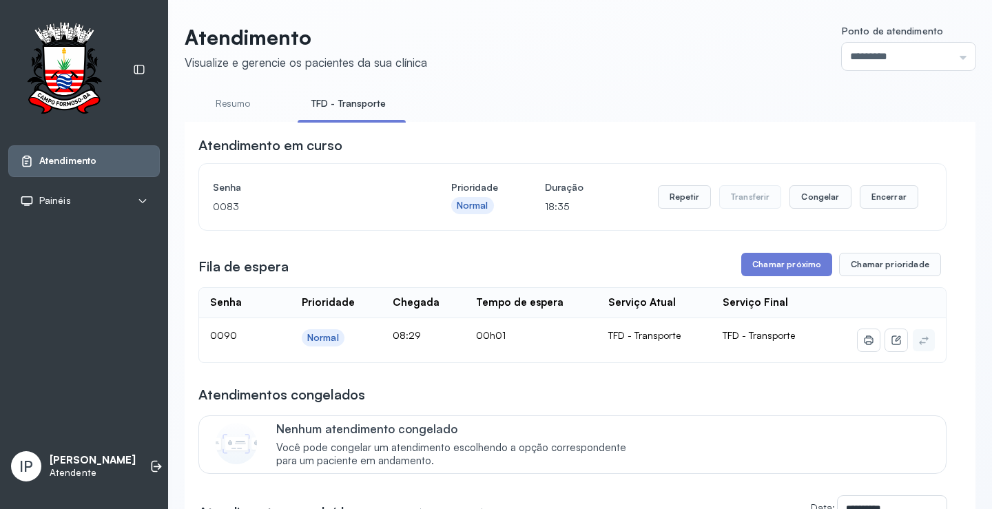
click at [760, 261] on button "Chamar próximo" at bounding box center [786, 264] width 91 height 23
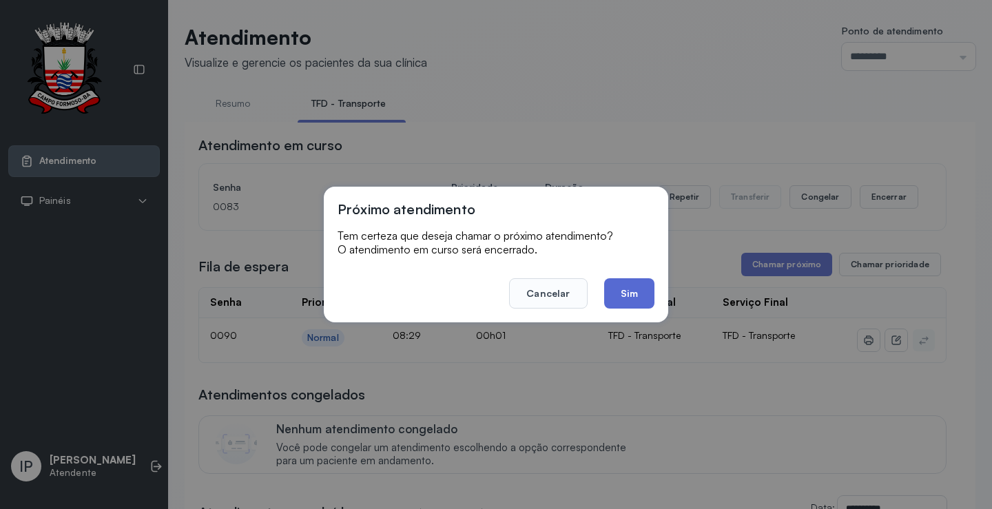
click at [643, 299] on button "Sim" at bounding box center [629, 293] width 50 height 30
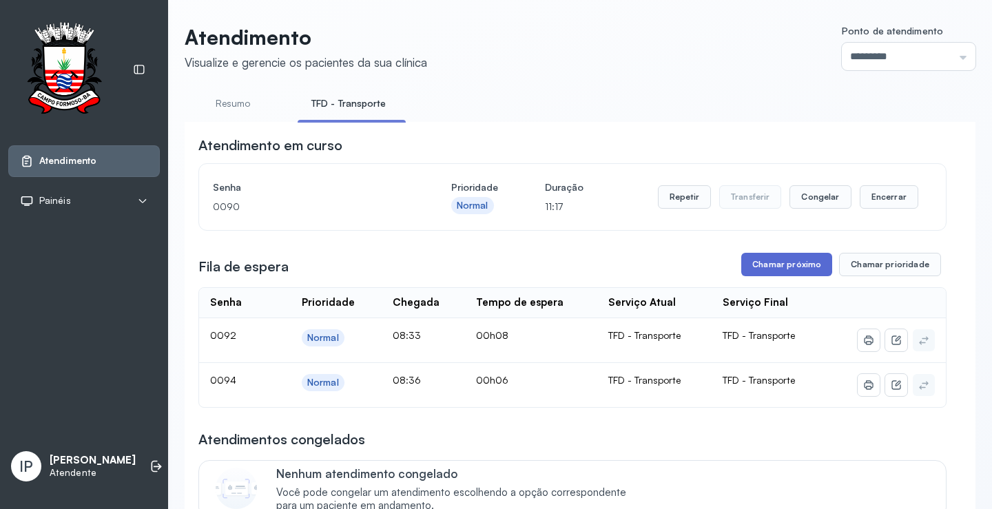
click at [799, 262] on button "Chamar próximo" at bounding box center [786, 264] width 91 height 23
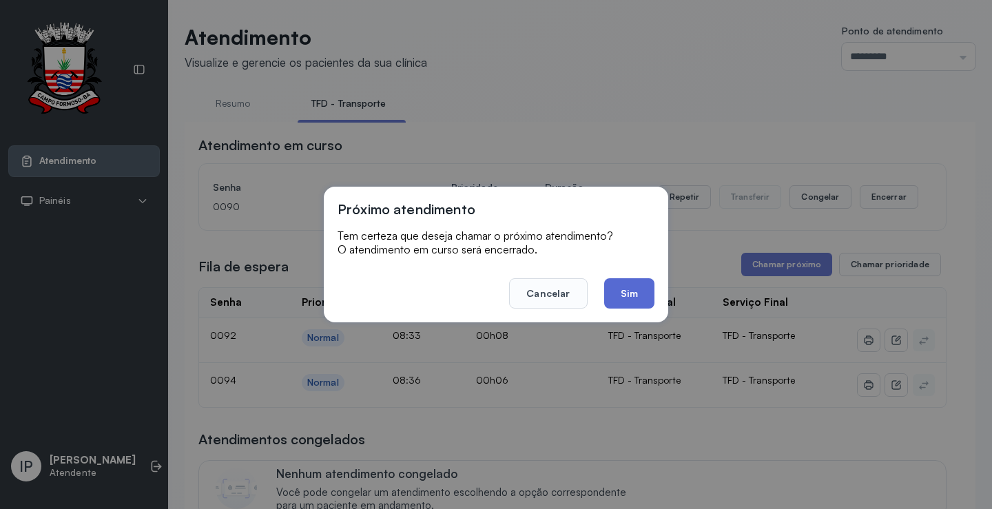
click at [609, 289] on button "Sim" at bounding box center [629, 293] width 50 height 30
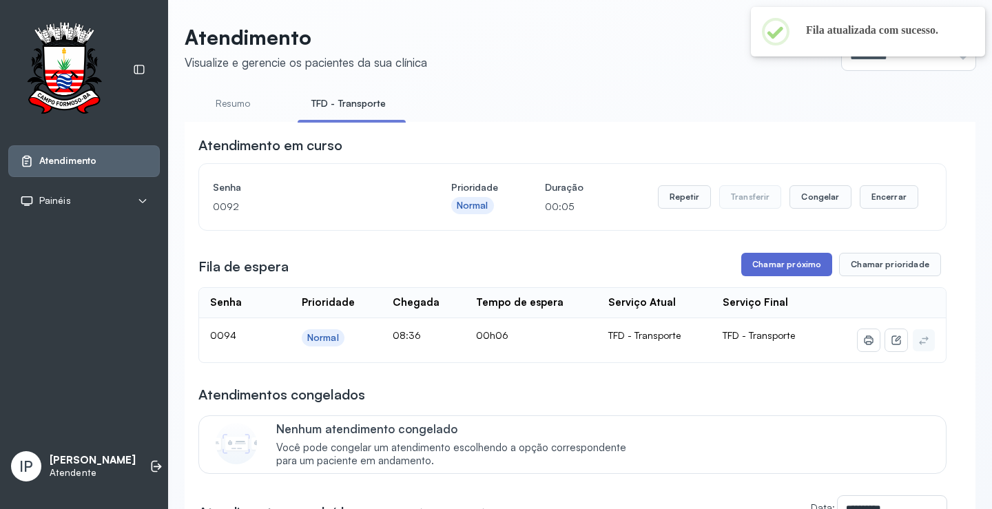
click at [777, 261] on button "Chamar próximo" at bounding box center [786, 264] width 91 height 23
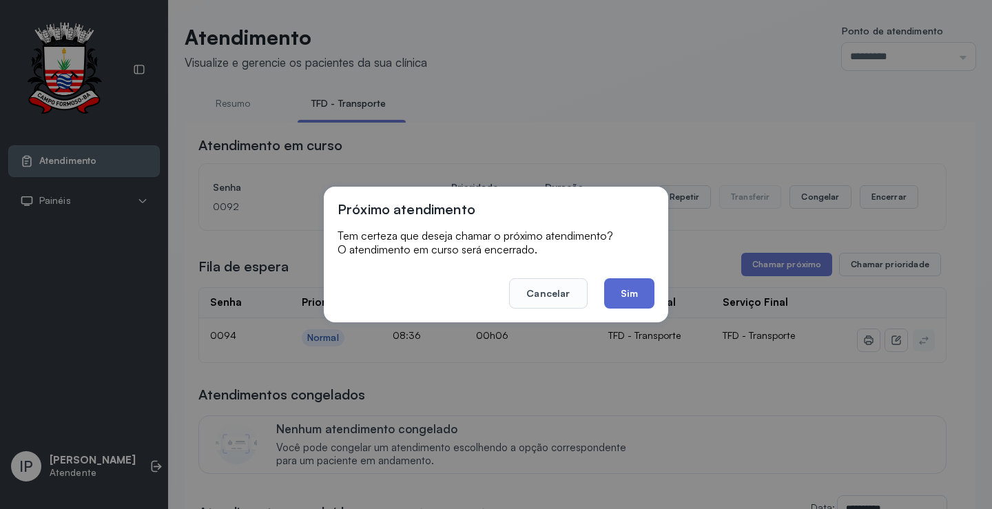
click at [618, 286] on button "Sim" at bounding box center [629, 293] width 50 height 30
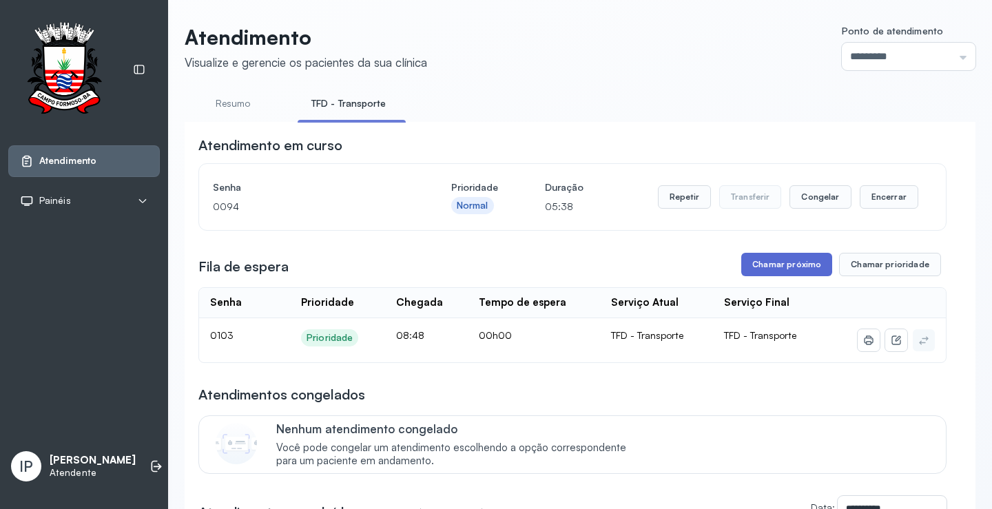
click at [808, 260] on button "Chamar próximo" at bounding box center [786, 264] width 91 height 23
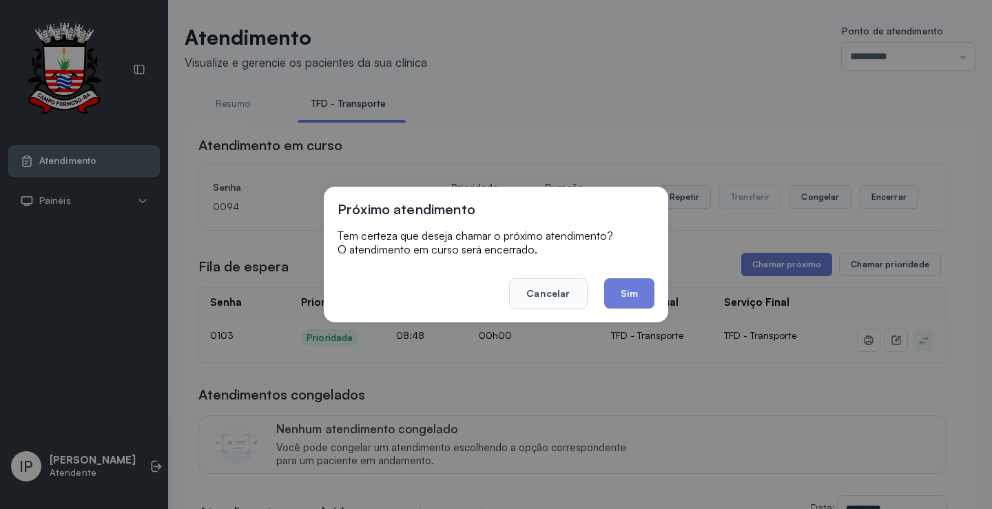
click at [636, 273] on footer "Cancelar Sim" at bounding box center [495, 284] width 317 height 50
click at [636, 291] on button "Sim" at bounding box center [629, 293] width 50 height 30
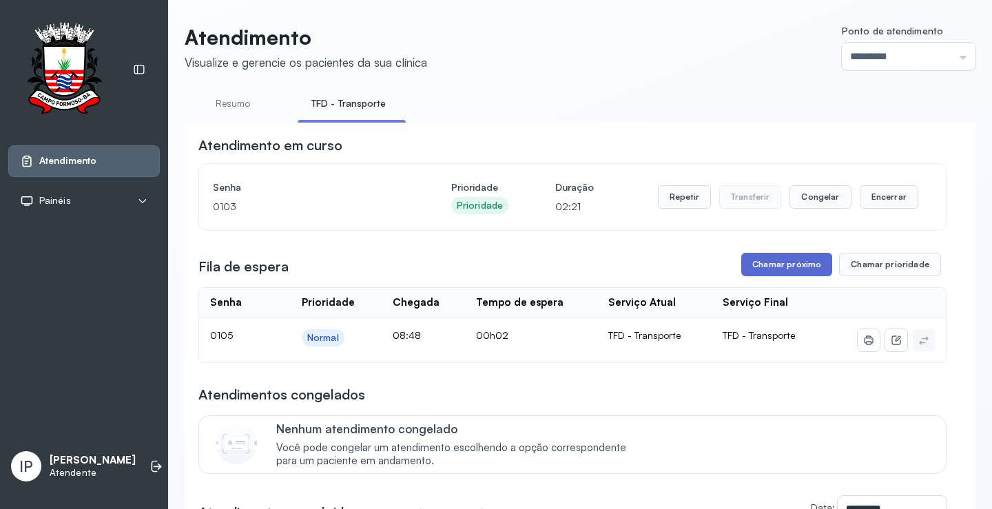
click at [798, 271] on button "Chamar próximo" at bounding box center [786, 264] width 91 height 23
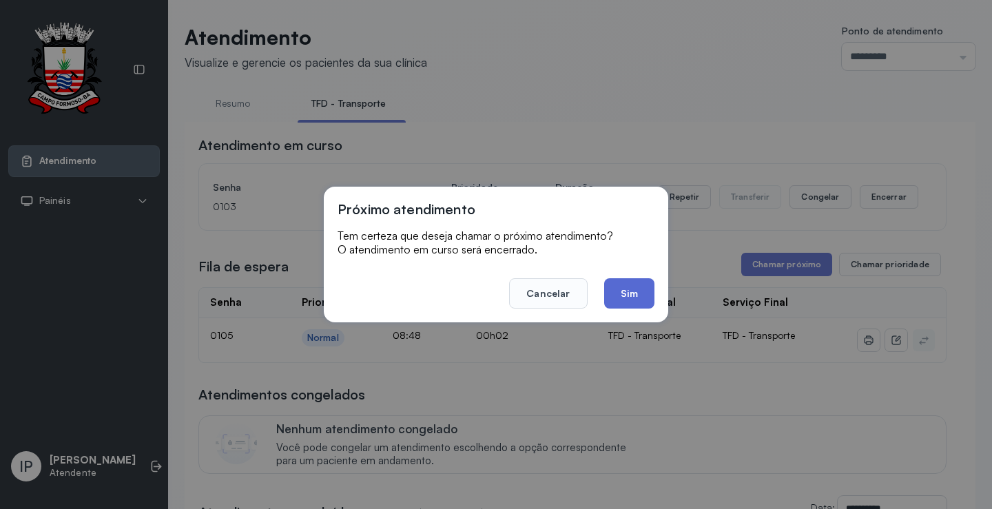
click at [638, 303] on button "Sim" at bounding box center [629, 293] width 50 height 30
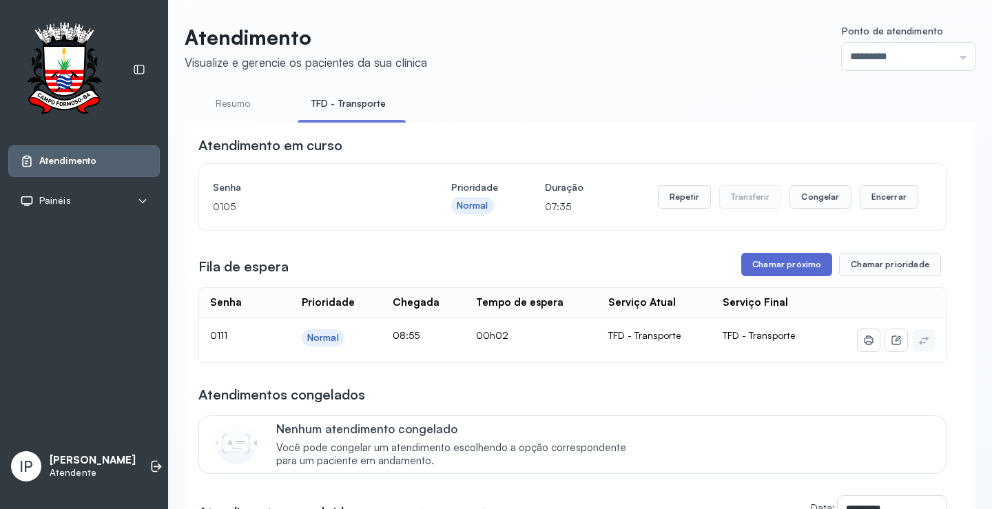
click at [799, 263] on button "Chamar próximo" at bounding box center [786, 264] width 91 height 23
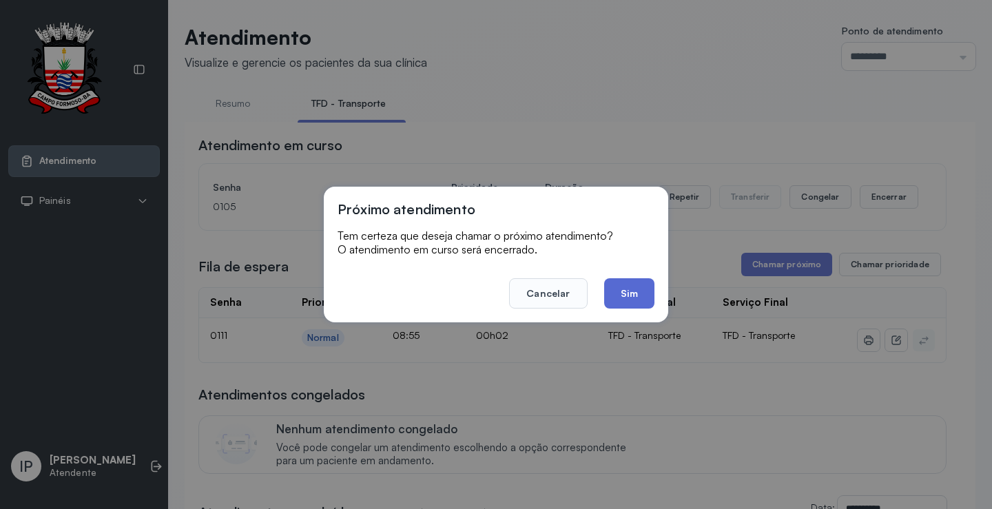
click at [638, 291] on button "Sim" at bounding box center [629, 293] width 50 height 30
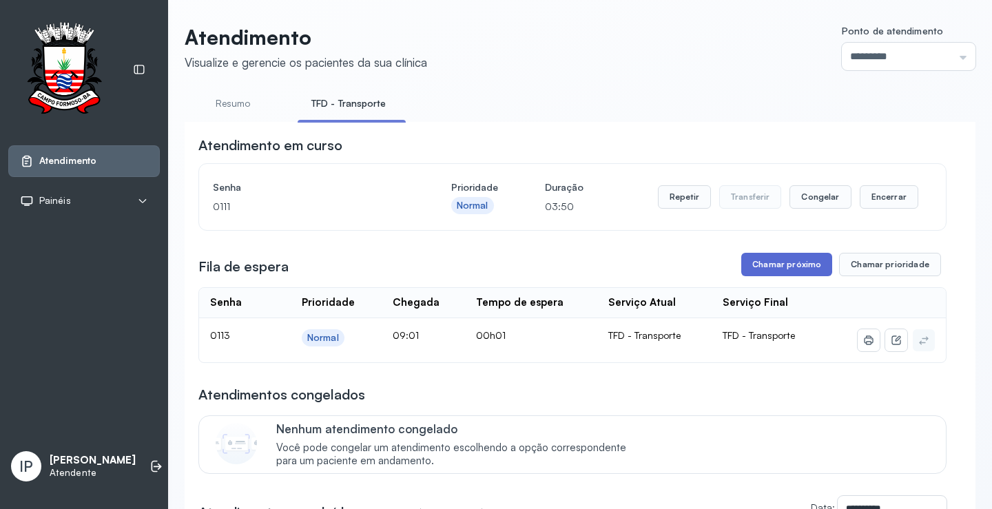
click at [763, 260] on button "Chamar próximo" at bounding box center [786, 264] width 91 height 23
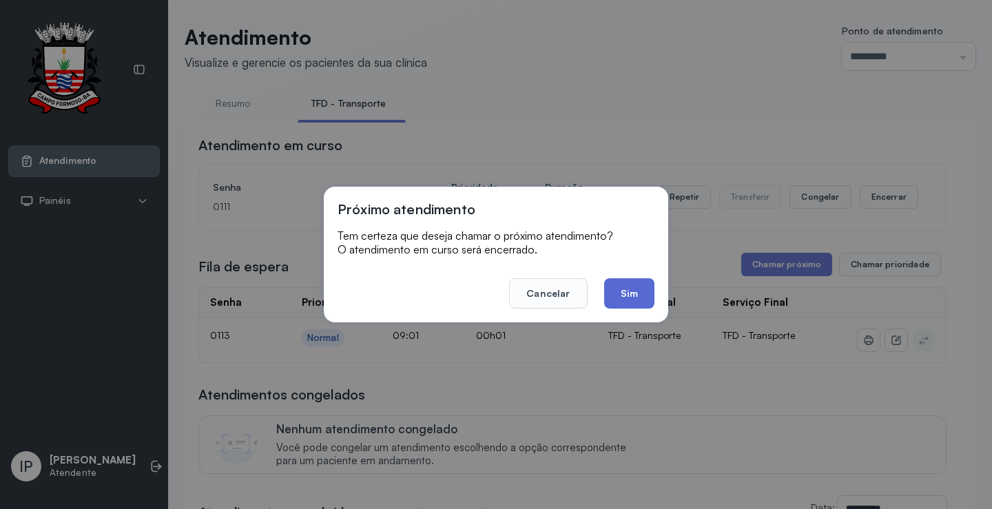
click at [647, 295] on button "Sim" at bounding box center [629, 293] width 50 height 30
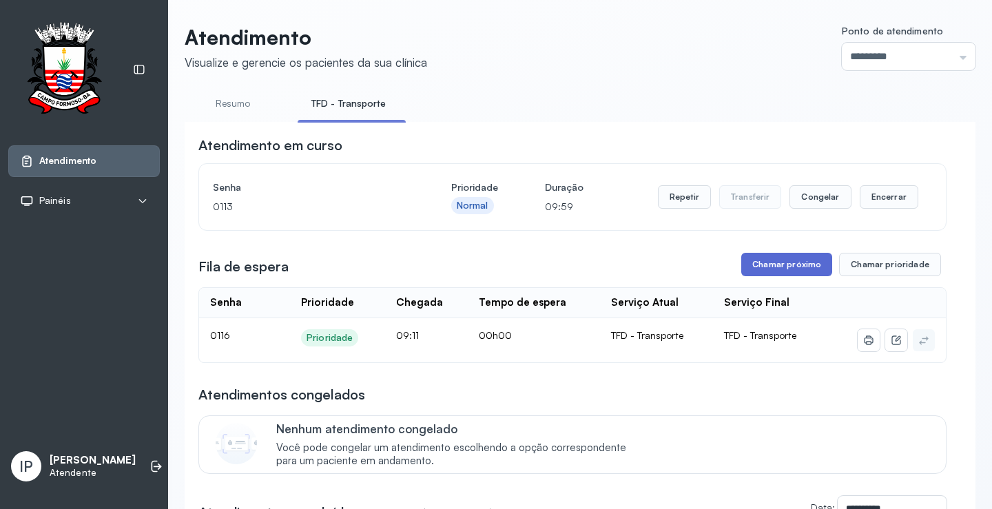
click at [753, 268] on button "Chamar próximo" at bounding box center [786, 264] width 91 height 23
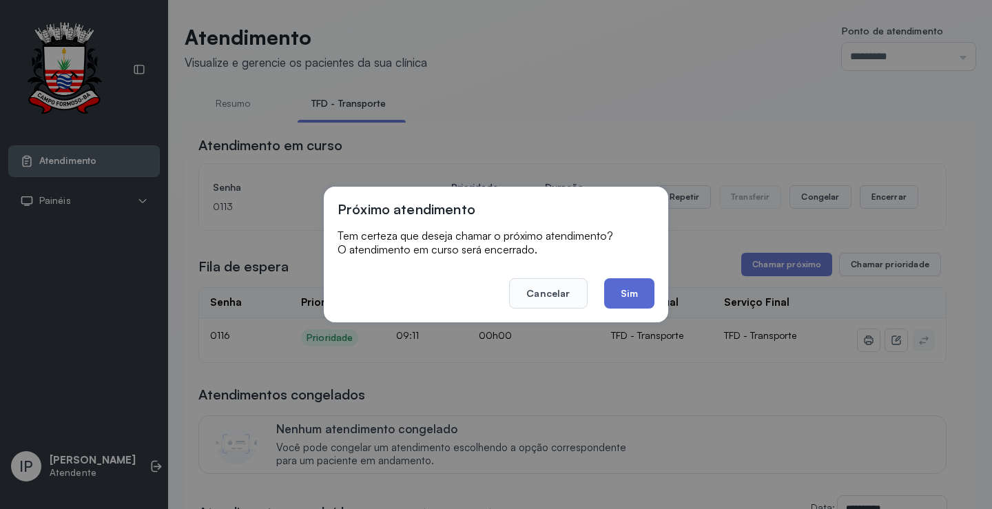
click at [616, 297] on button "Sim" at bounding box center [629, 293] width 50 height 30
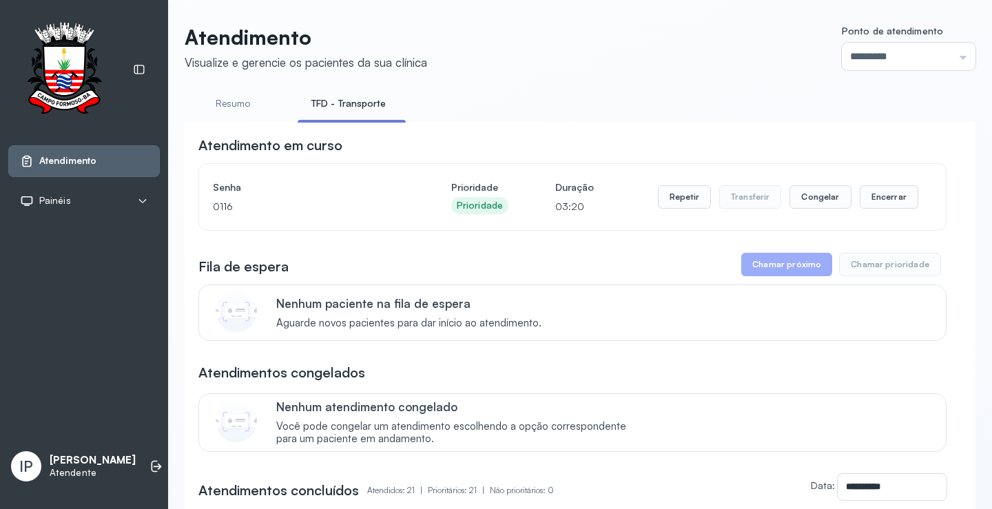
scroll to position [28, 0]
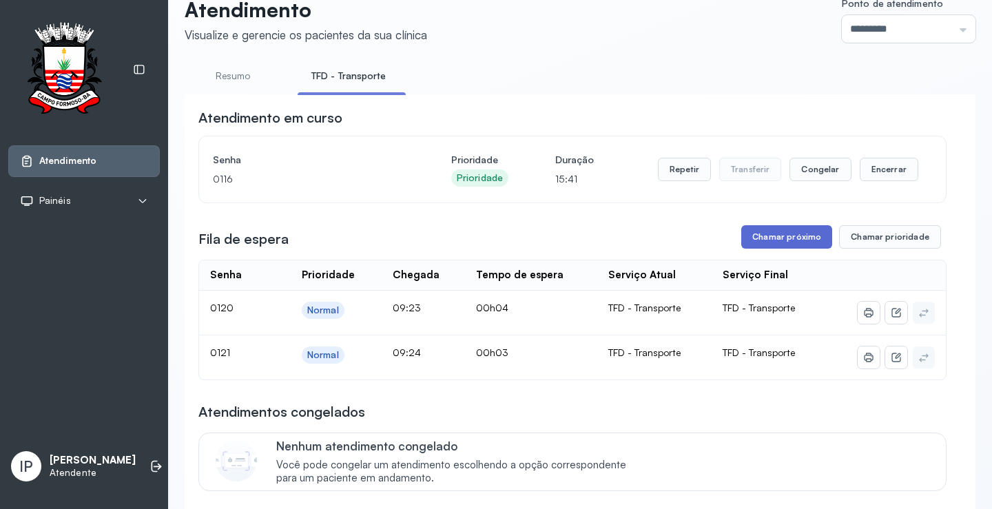
click at [761, 239] on button "Chamar próximo" at bounding box center [786, 236] width 91 height 23
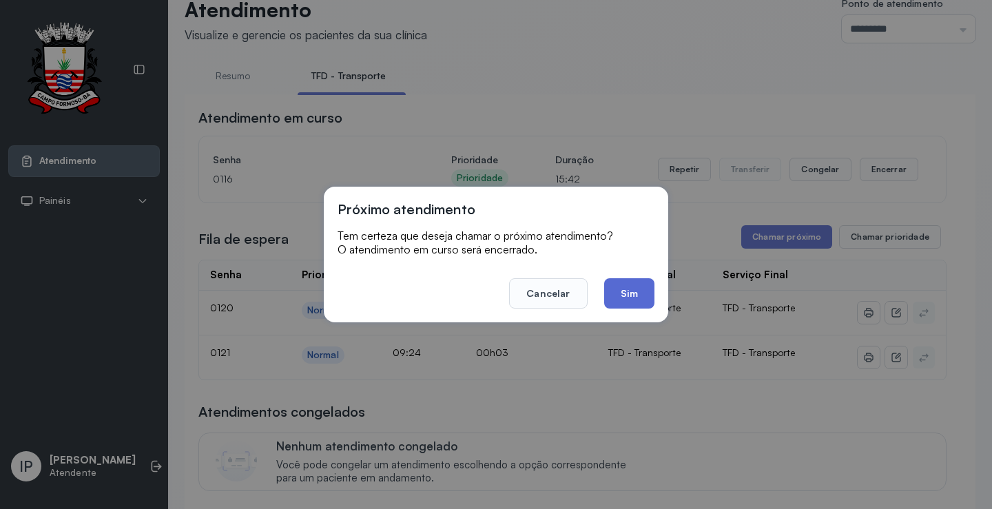
click at [616, 289] on button "Sim" at bounding box center [629, 293] width 50 height 30
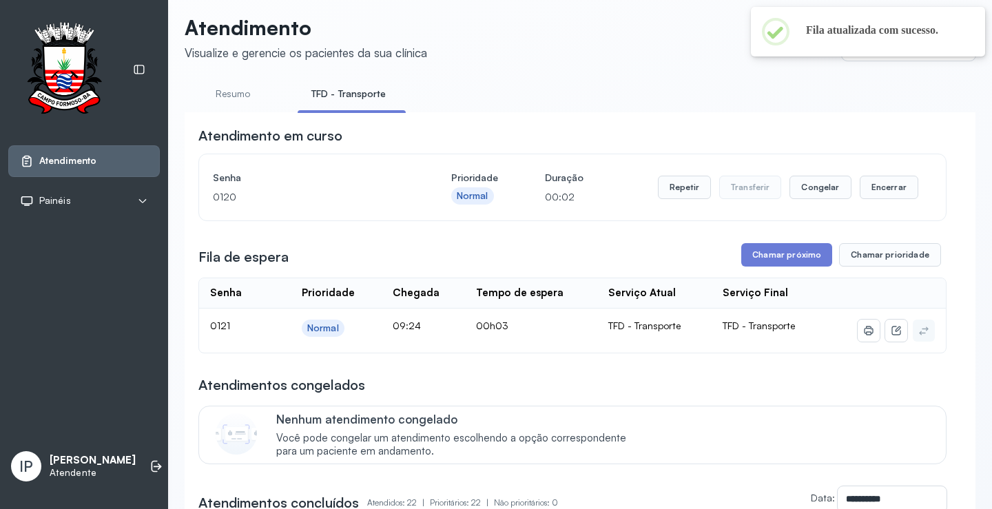
scroll to position [0, 0]
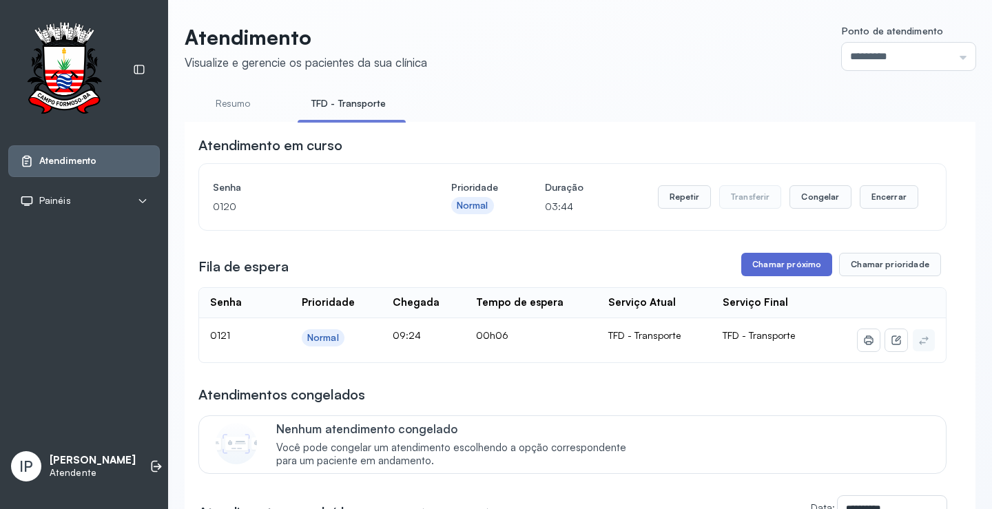
click at [793, 266] on button "Chamar próximo" at bounding box center [786, 264] width 91 height 23
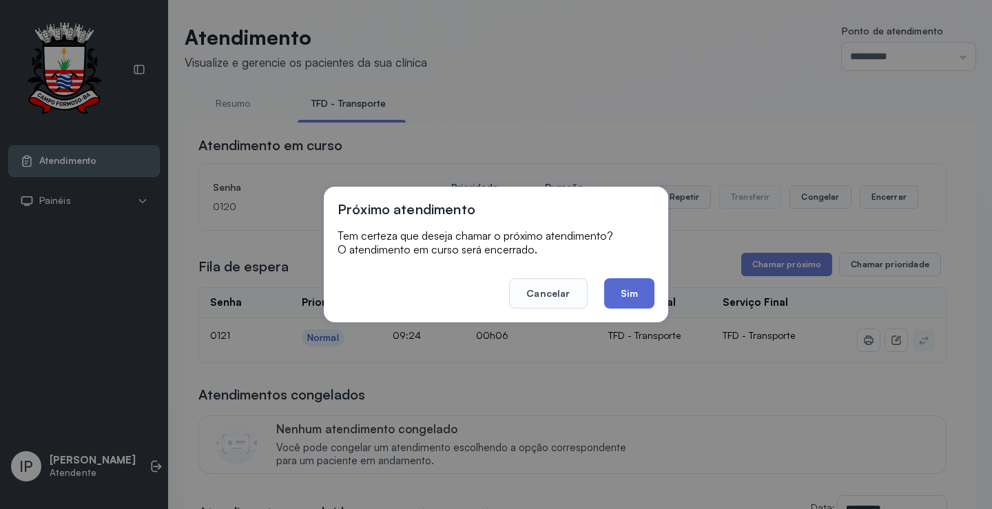
click at [625, 291] on button "Sim" at bounding box center [629, 293] width 50 height 30
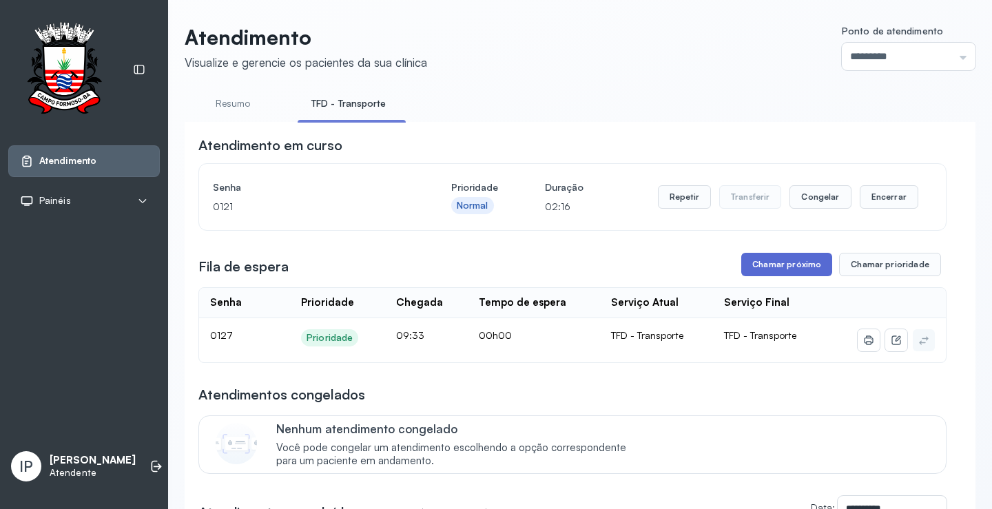
click at [793, 262] on button "Chamar próximo" at bounding box center [786, 264] width 91 height 23
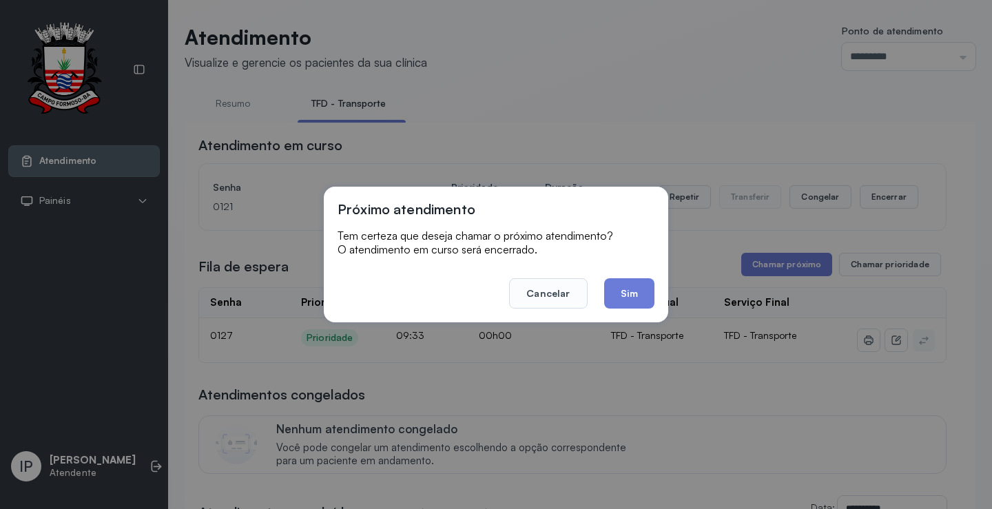
click at [655, 287] on div "Próximo atendimento Tem certeza que deseja chamar o próximo atendimento? O aten…" at bounding box center [496, 255] width 344 height 136
click at [646, 285] on button "Sim" at bounding box center [629, 293] width 50 height 30
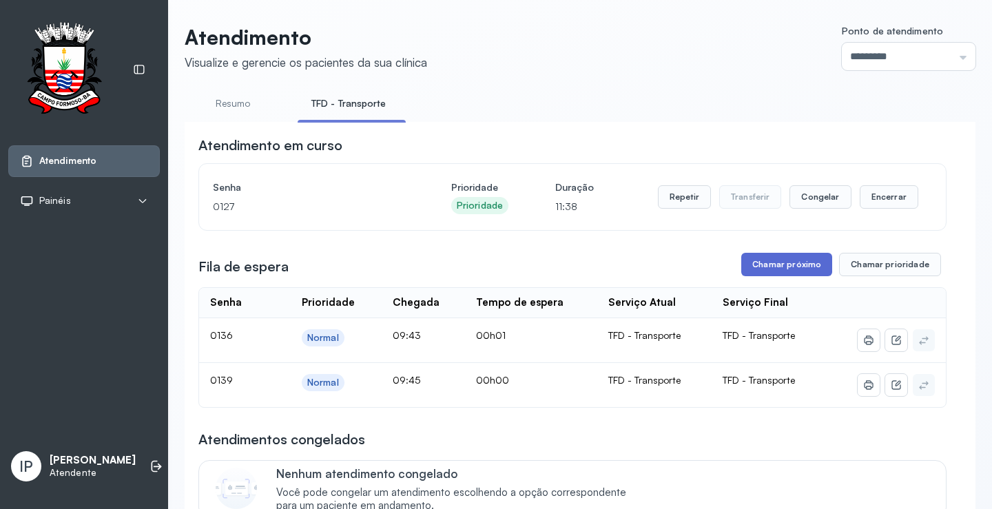
click at [764, 262] on button "Chamar próximo" at bounding box center [786, 264] width 91 height 23
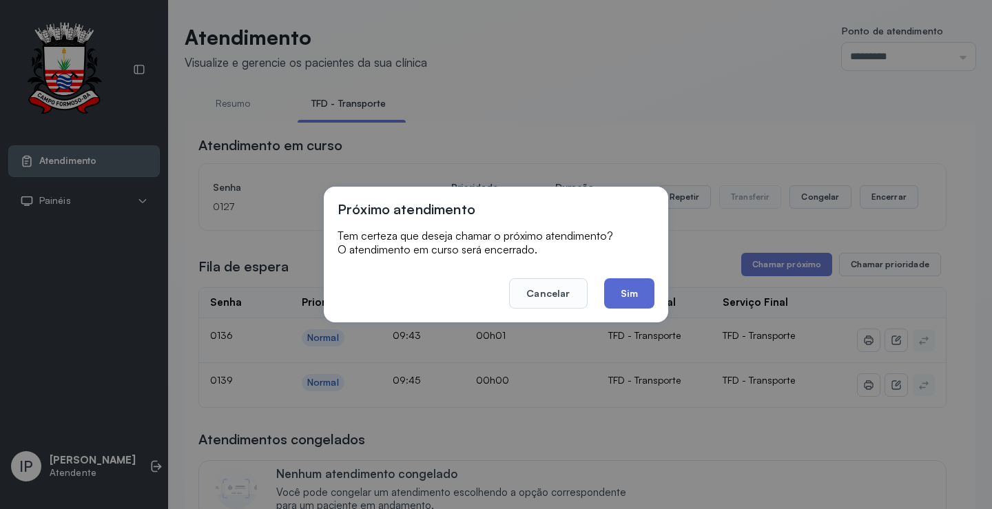
click at [620, 289] on button "Sim" at bounding box center [629, 293] width 50 height 30
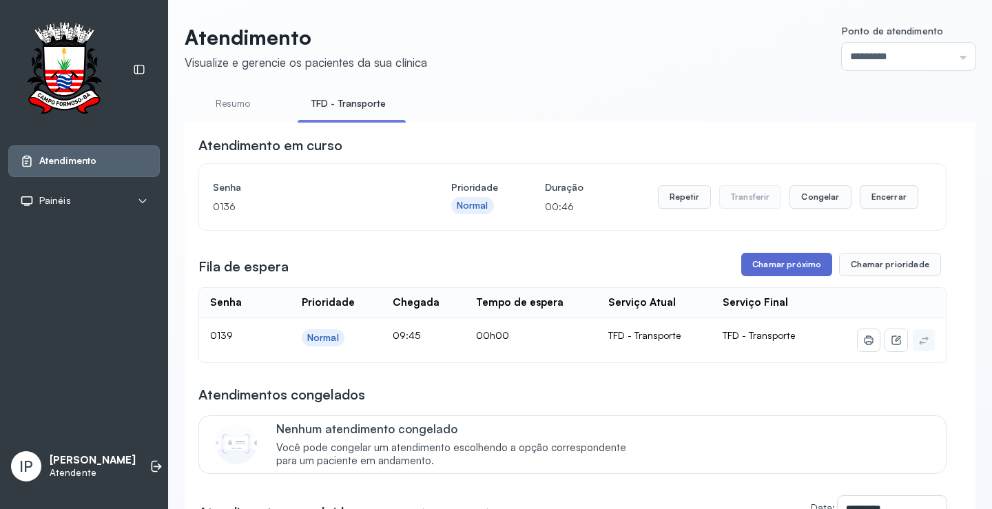
click at [791, 269] on button "Chamar próximo" at bounding box center [786, 264] width 91 height 23
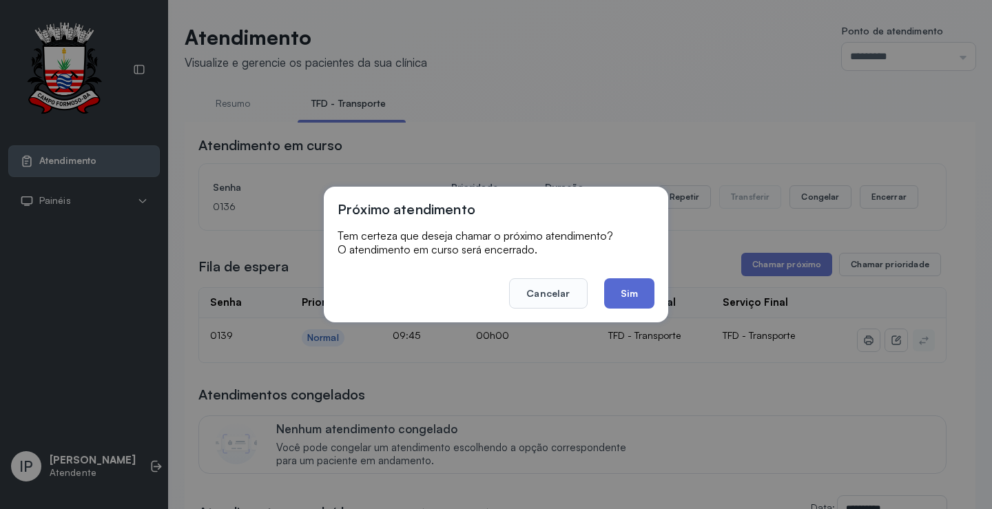
click at [623, 286] on button "Sim" at bounding box center [629, 293] width 50 height 30
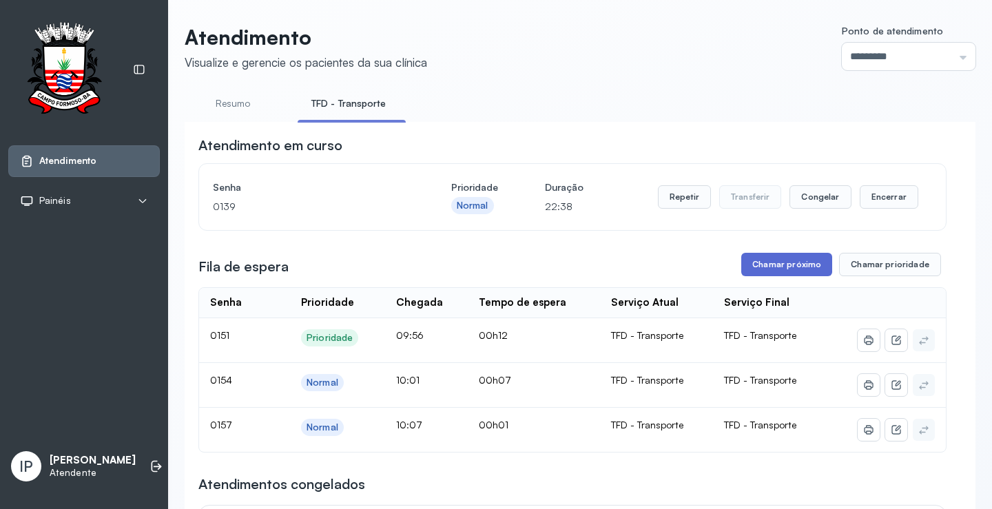
click at [800, 264] on button "Chamar próximo" at bounding box center [786, 264] width 91 height 23
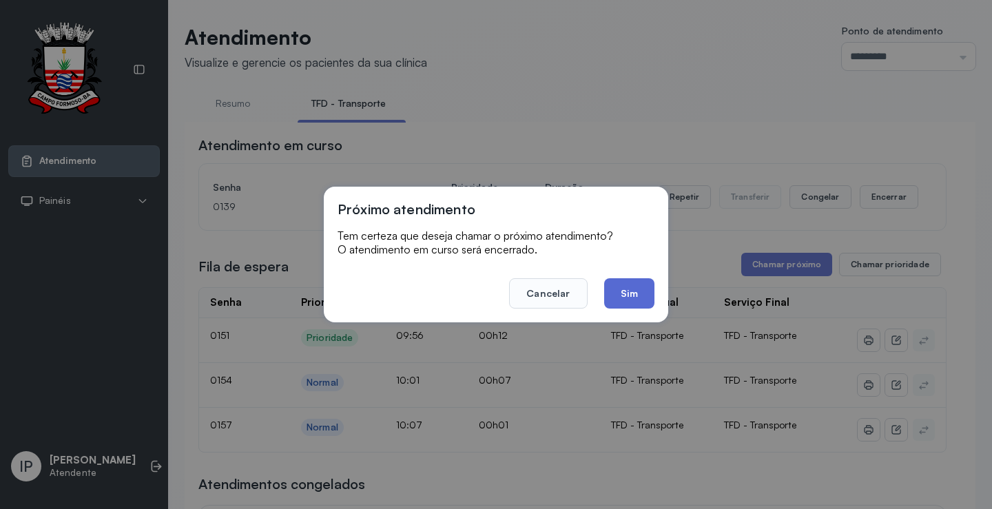
click at [641, 288] on button "Sim" at bounding box center [629, 293] width 50 height 30
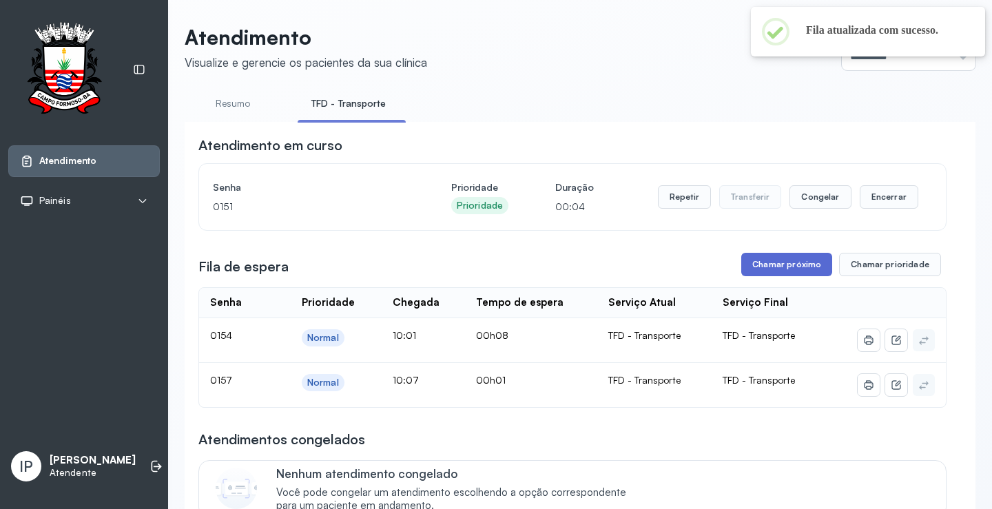
click at [781, 268] on button "Chamar próximo" at bounding box center [786, 264] width 91 height 23
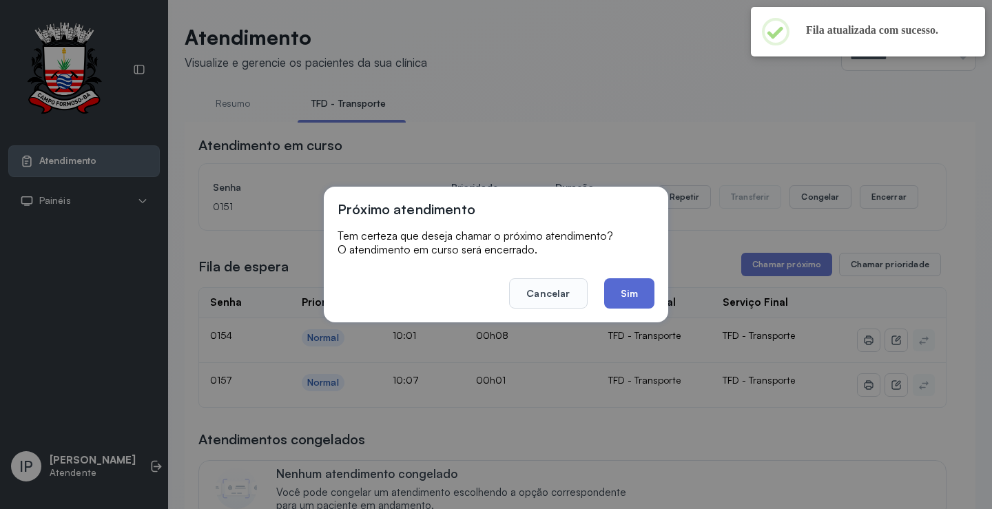
click at [614, 294] on button "Sim" at bounding box center [629, 293] width 50 height 30
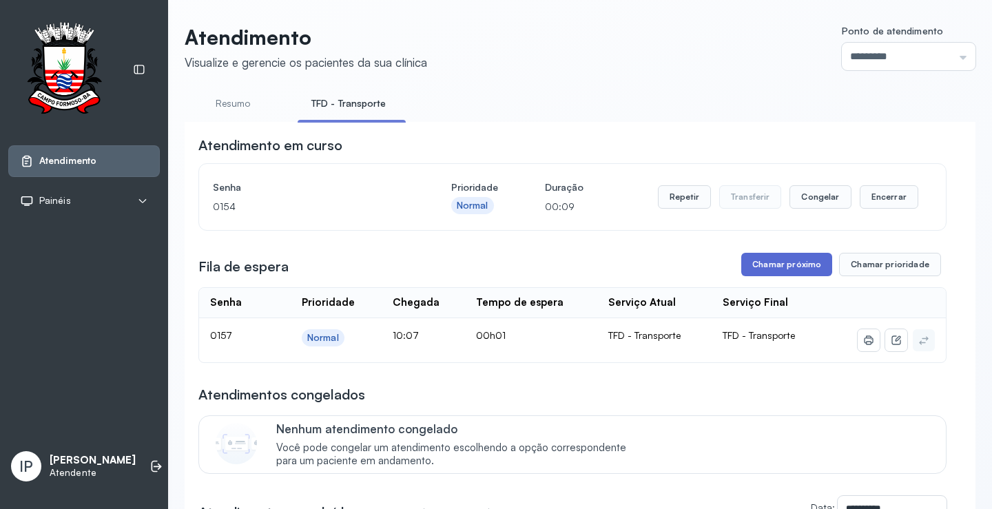
click at [802, 260] on button "Chamar próximo" at bounding box center [786, 264] width 91 height 23
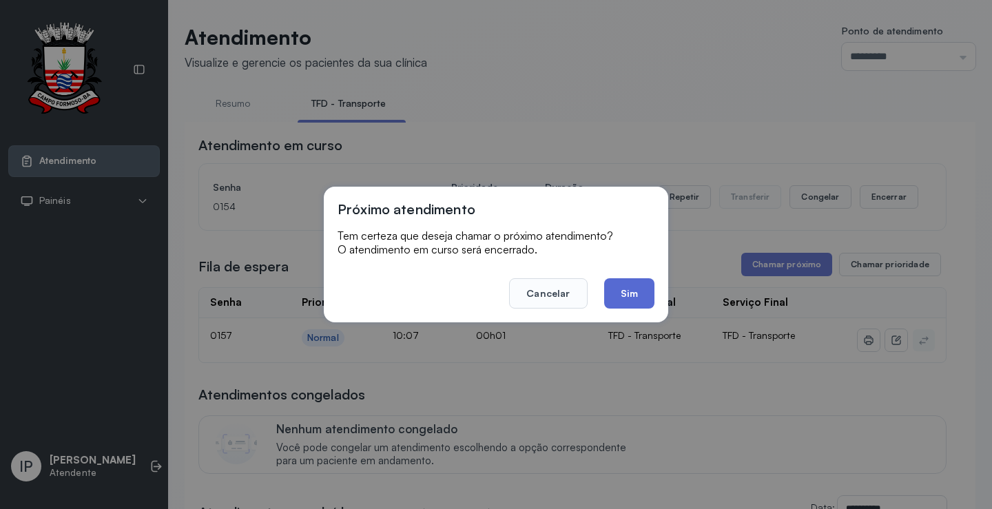
click at [616, 286] on button "Sim" at bounding box center [629, 293] width 50 height 30
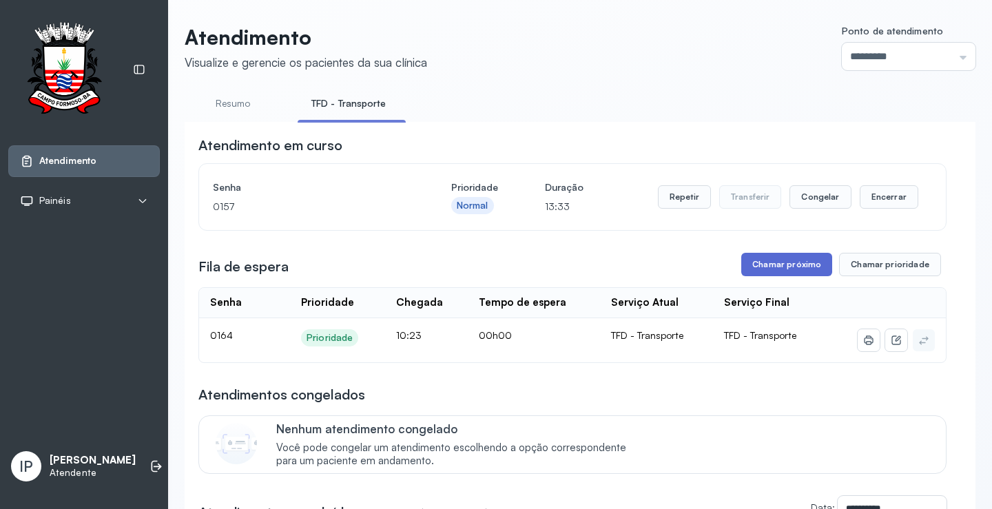
click at [797, 265] on button "Chamar próximo" at bounding box center [786, 264] width 91 height 23
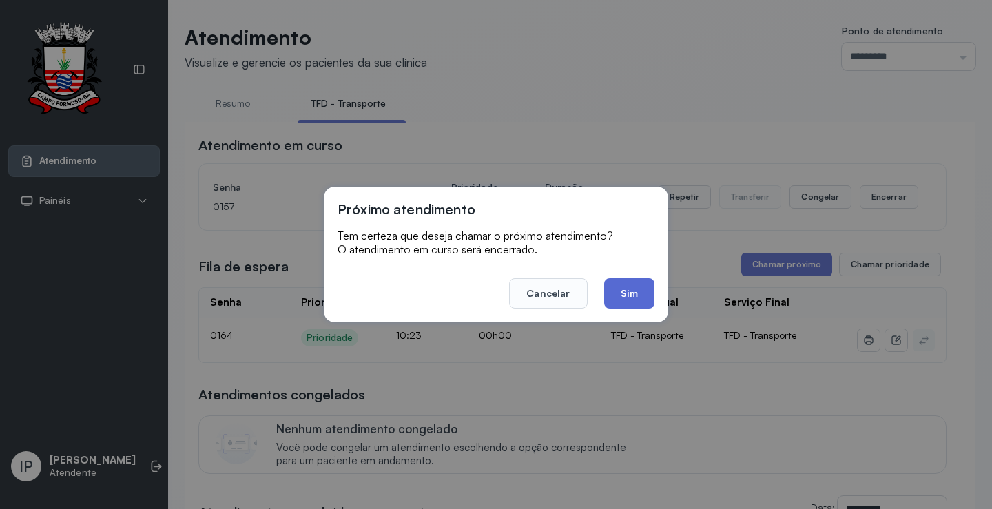
click at [640, 292] on button "Sim" at bounding box center [629, 293] width 50 height 30
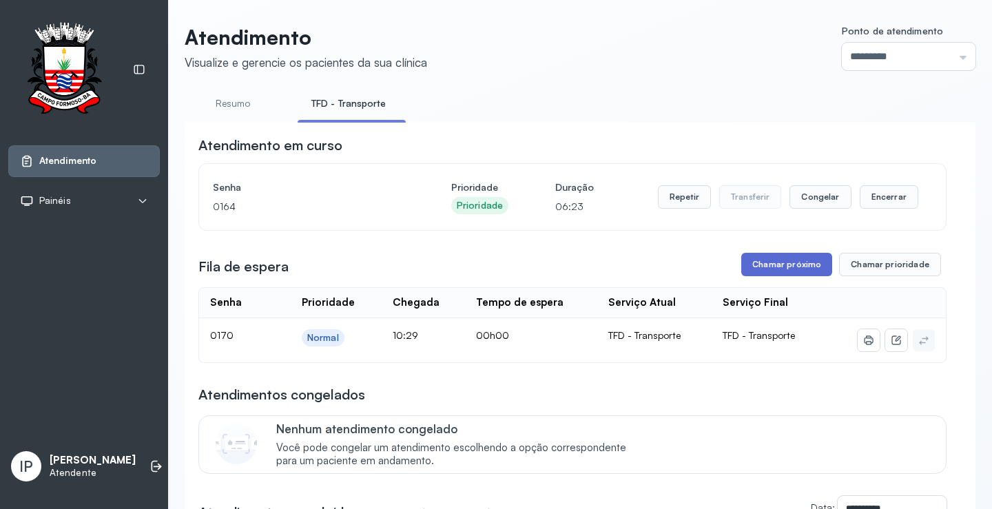
click at [761, 266] on button "Chamar próximo" at bounding box center [786, 264] width 91 height 23
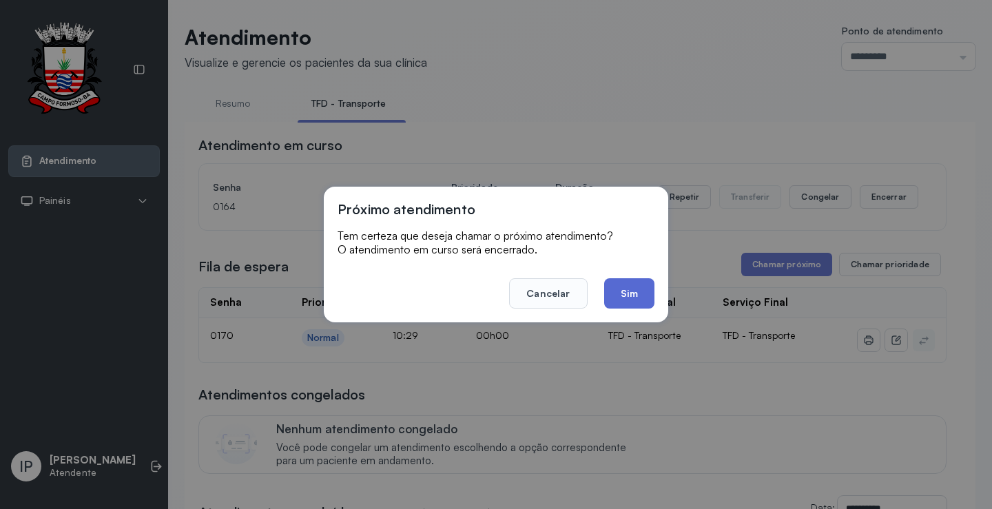
click at [619, 295] on button "Sim" at bounding box center [629, 293] width 50 height 30
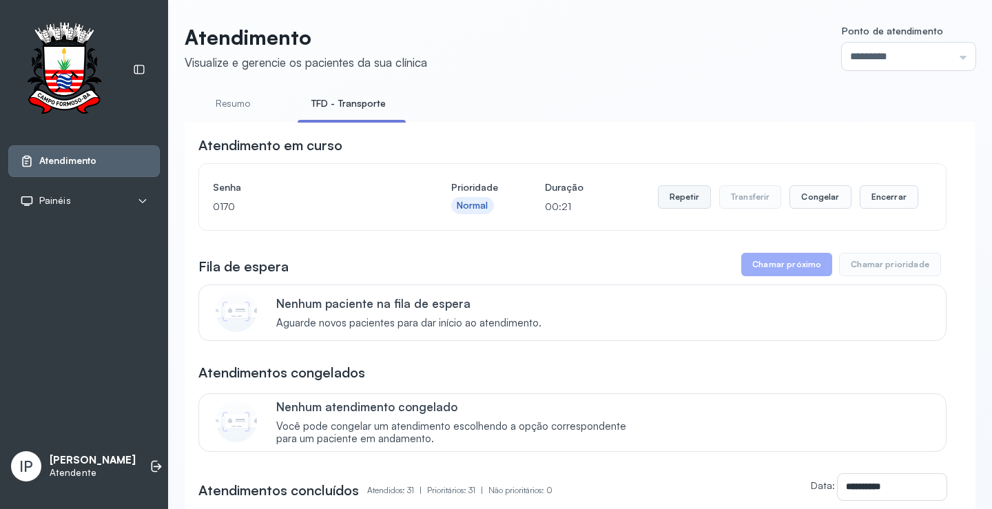
click at [682, 195] on button "Repetir" at bounding box center [684, 196] width 53 height 23
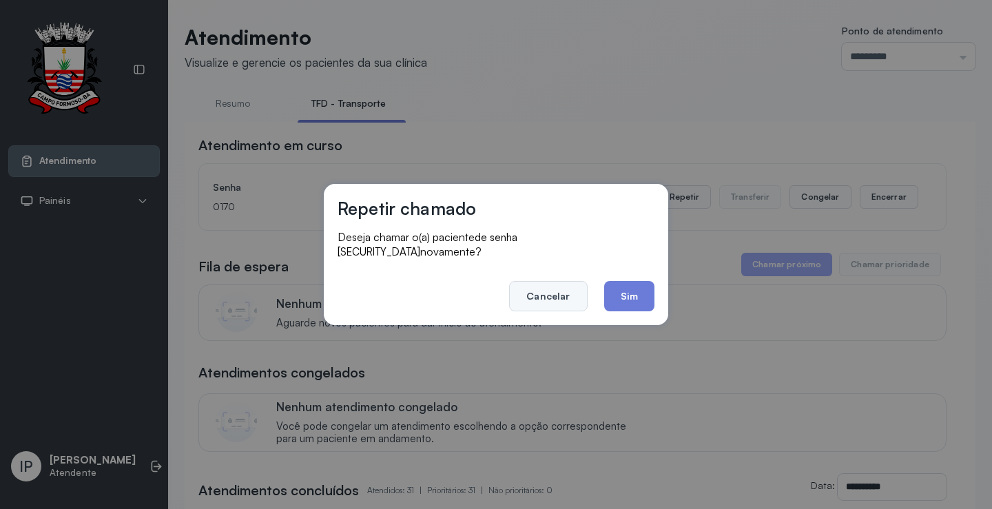
click at [554, 285] on button "Cancelar" at bounding box center [548, 296] width 78 height 30
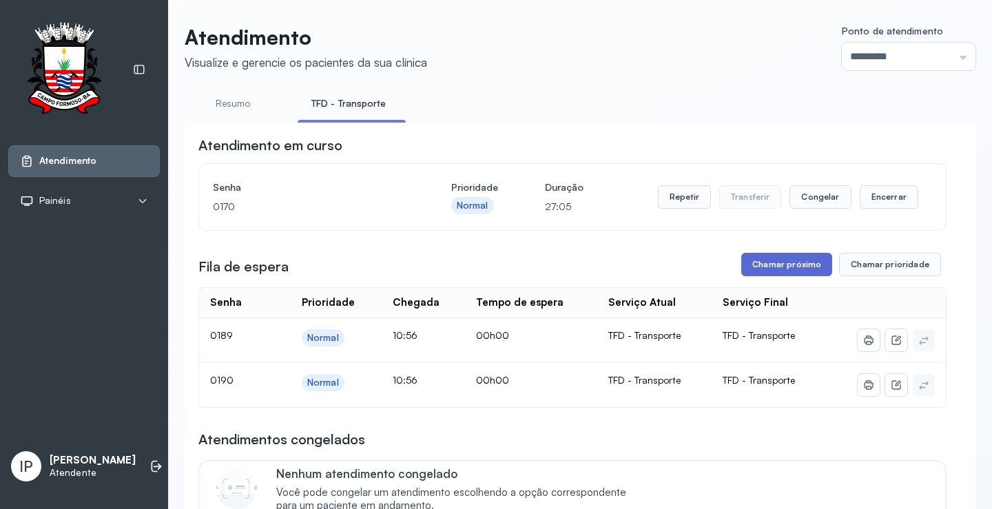
click at [771, 262] on button "Chamar próximo" at bounding box center [786, 264] width 91 height 23
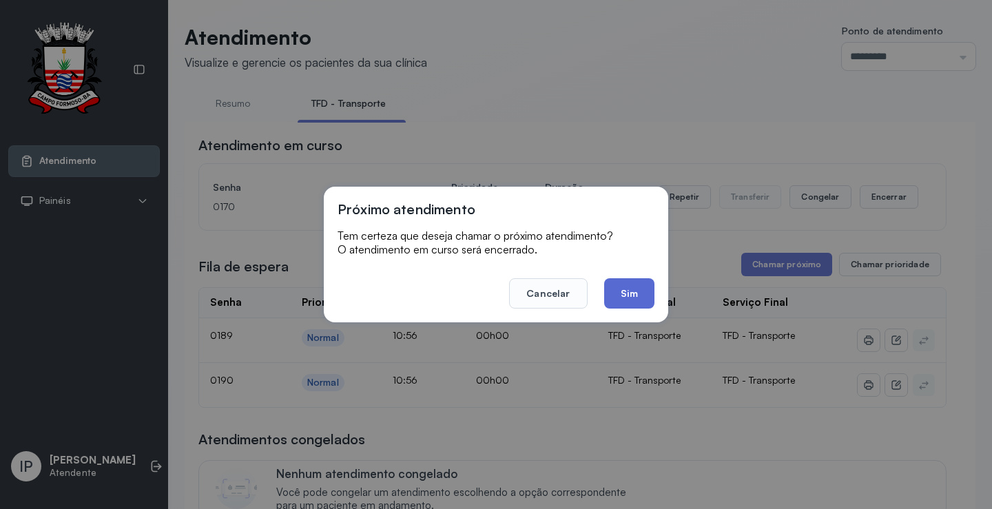
click at [633, 293] on button "Sim" at bounding box center [629, 293] width 50 height 30
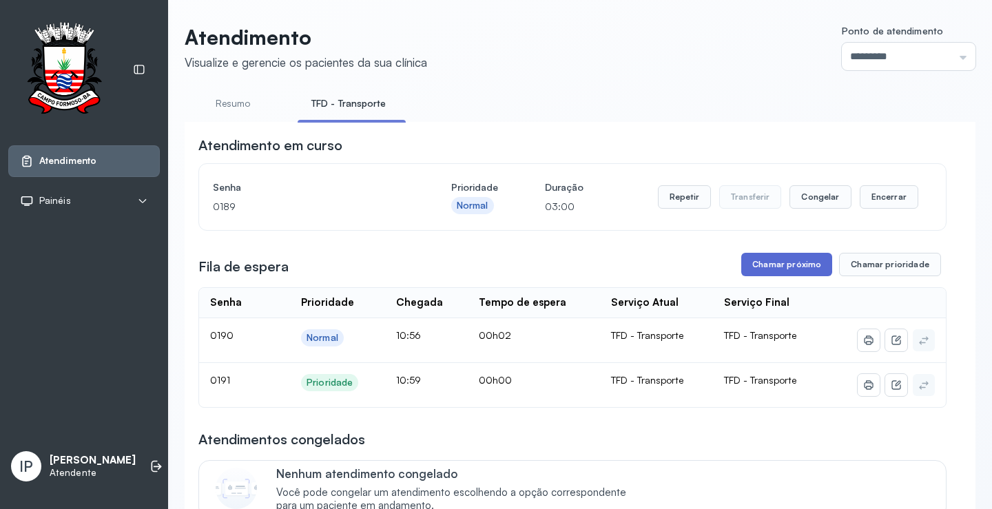
click at [773, 264] on button "Chamar próximo" at bounding box center [786, 264] width 91 height 23
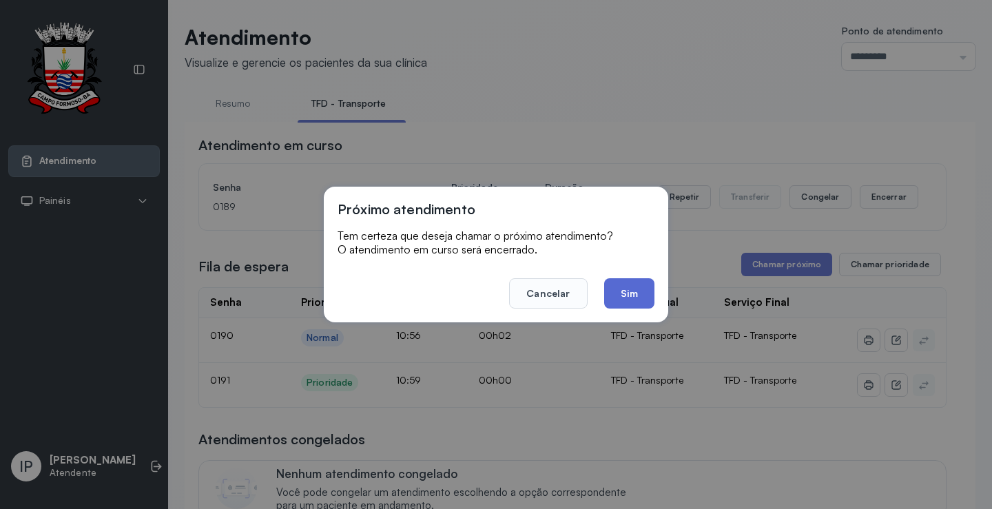
click at [623, 289] on button "Sim" at bounding box center [629, 293] width 50 height 30
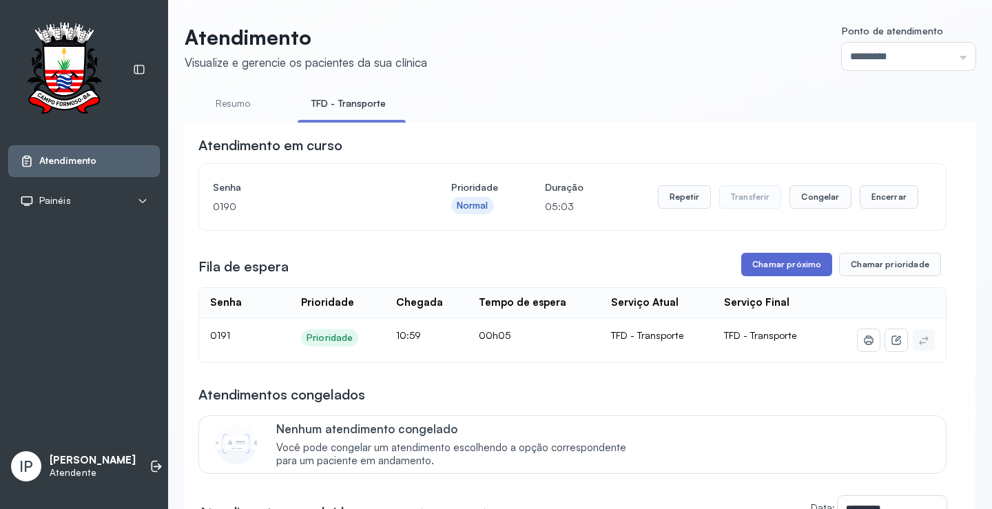
click at [784, 269] on button "Chamar próximo" at bounding box center [786, 264] width 91 height 23
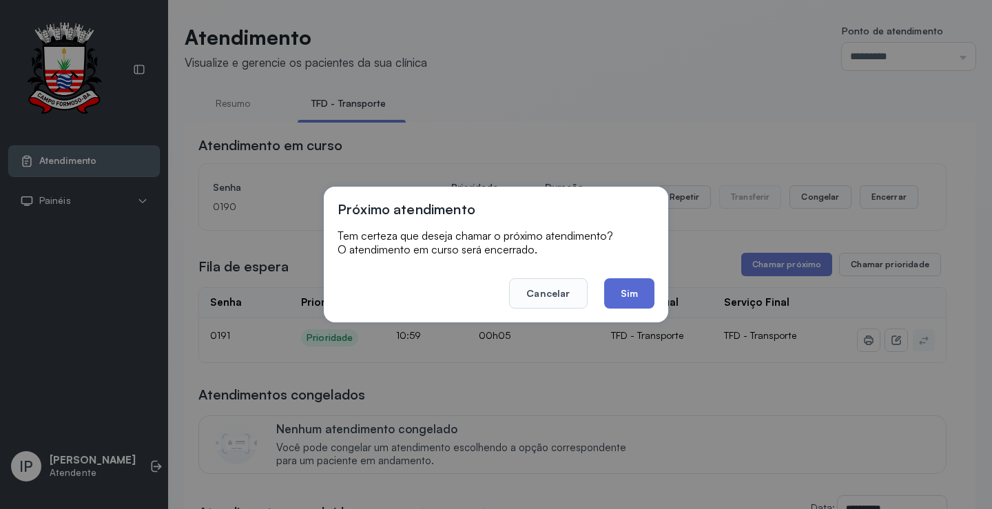
click at [627, 285] on button "Sim" at bounding box center [629, 293] width 50 height 30
